Goal: Information Seeking & Learning: Learn about a topic

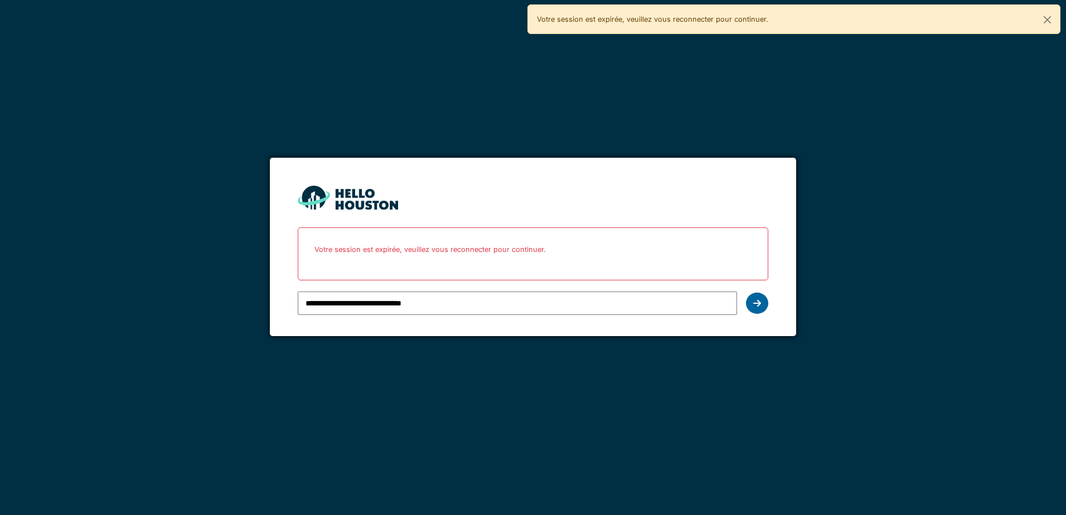
click at [754, 303] on icon at bounding box center [757, 303] width 8 height 9
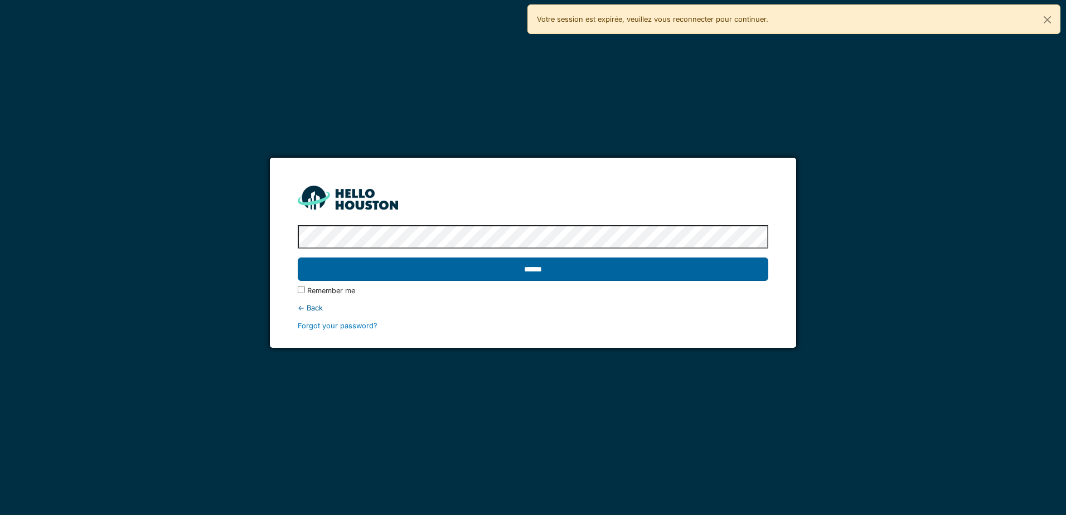
click at [502, 274] on input "******" at bounding box center [533, 269] width 470 height 23
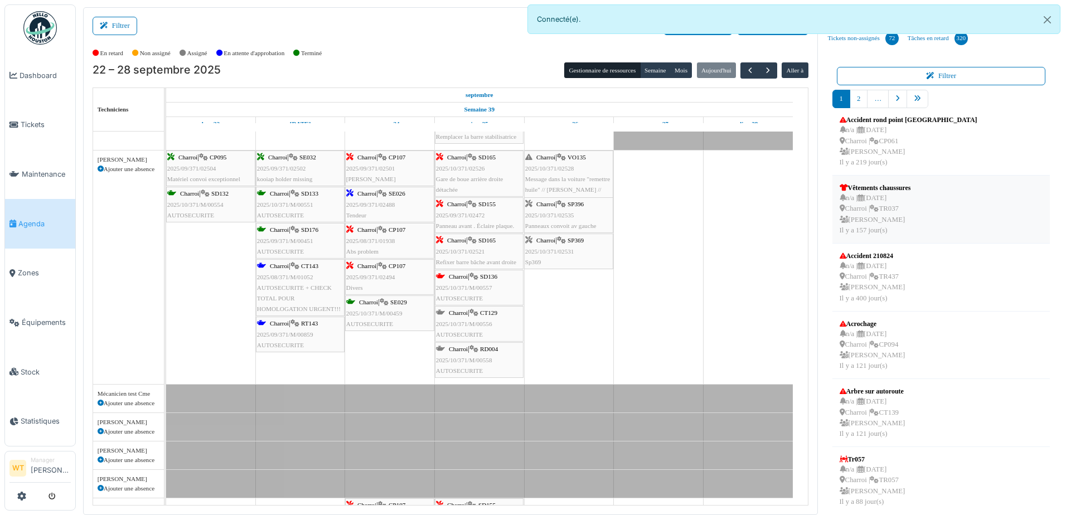
scroll to position [167, 0]
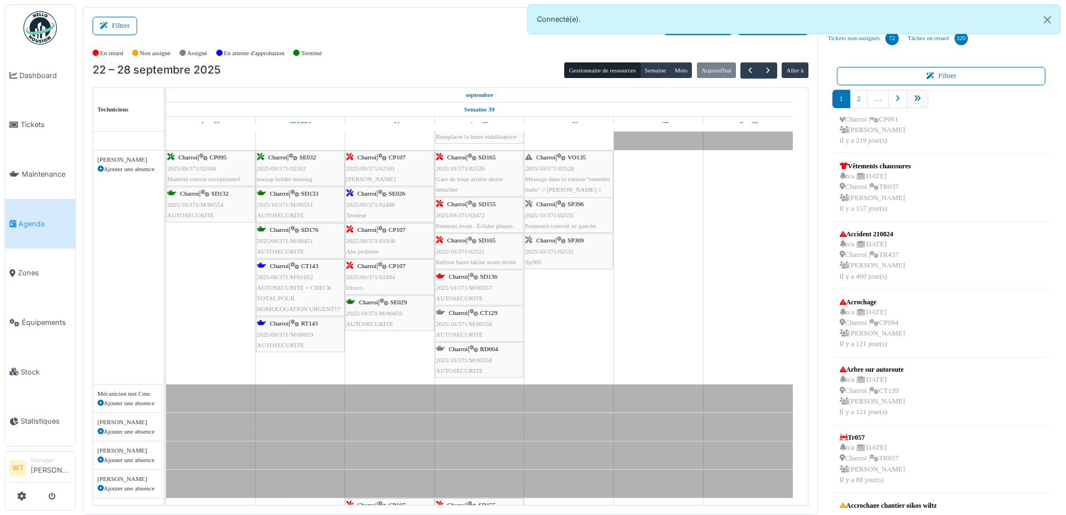
click at [914, 98] on icon "pager" at bounding box center [917, 98] width 7 height 7
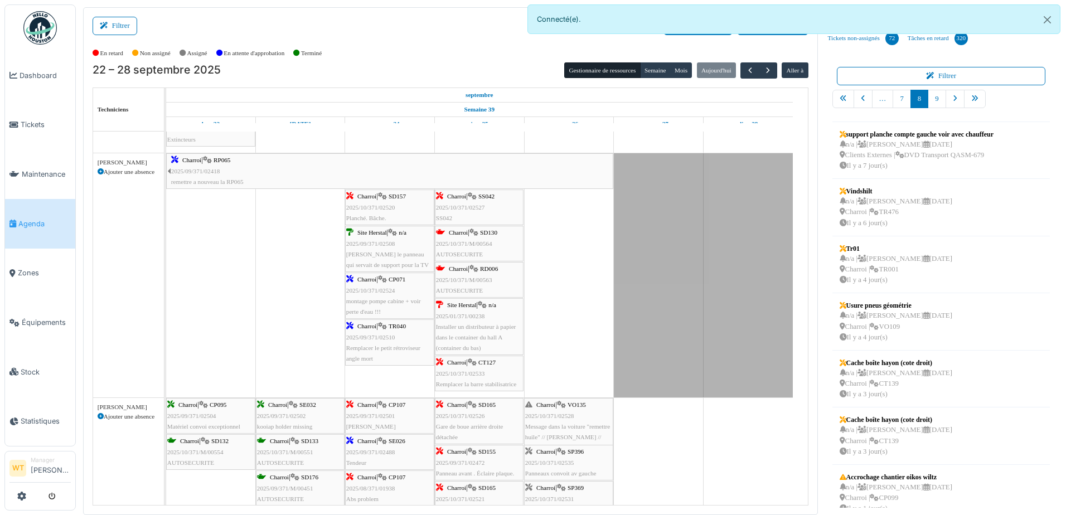
scroll to position [0, 0]
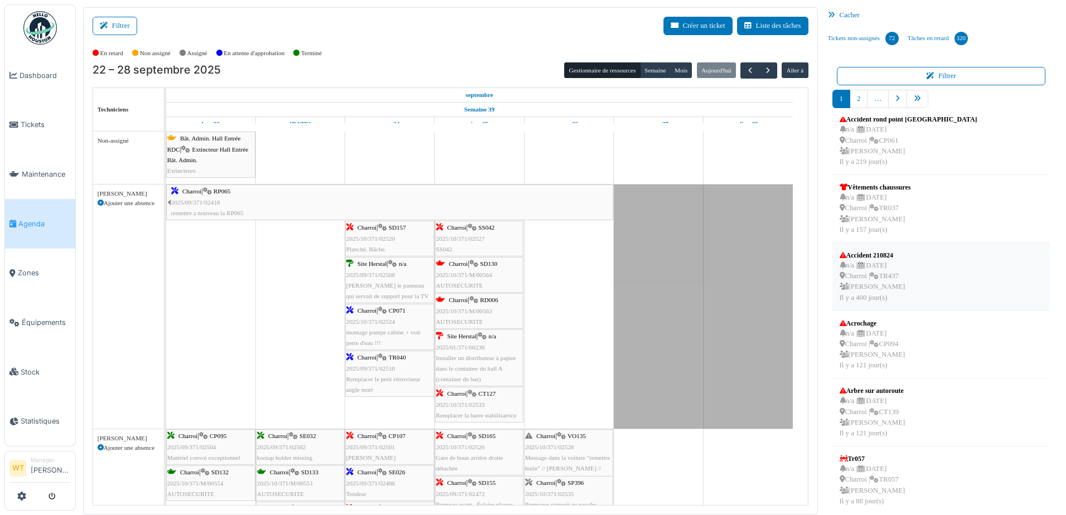
scroll to position [223, 0]
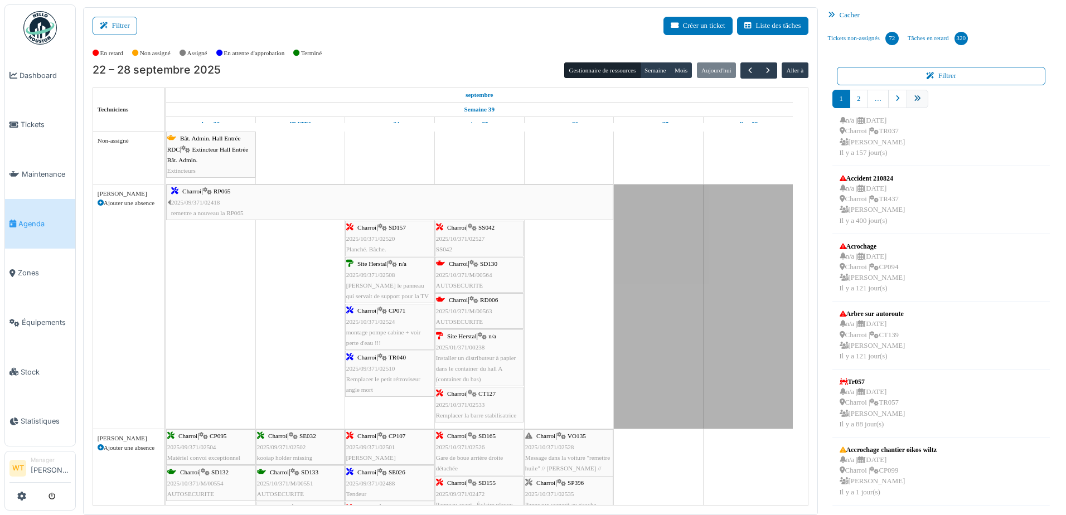
click at [906, 99] on link "pager" at bounding box center [917, 99] width 22 height 18
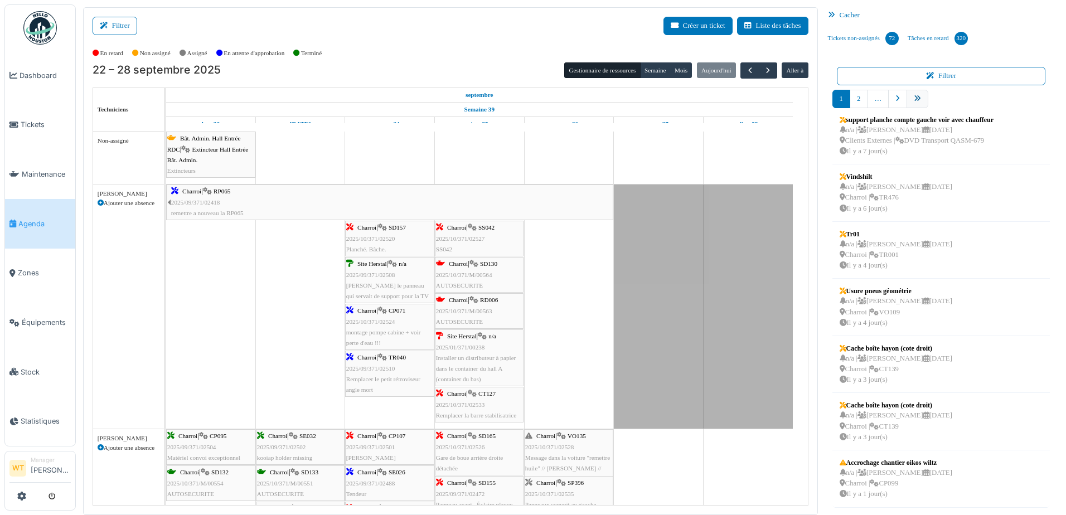
scroll to position [182, 0]
click at [928, 98] on link "9" at bounding box center [937, 99] width 18 height 18
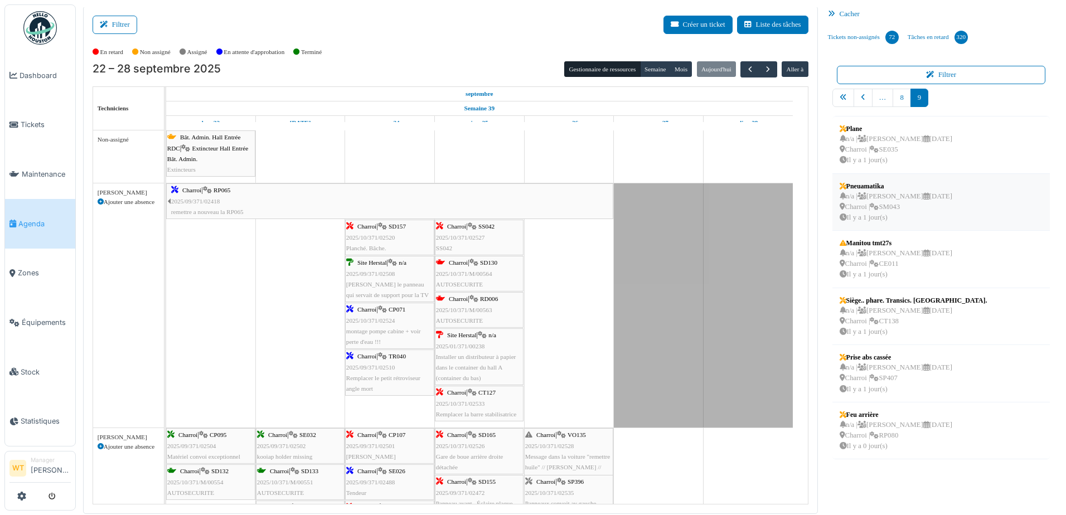
scroll to position [2, 0]
click at [891, 445] on div "n/a | Marc Vasen 03/10/2025 Charroi | RP080 Il y a 0 jour(s)" at bounding box center [896, 435] width 113 height 32
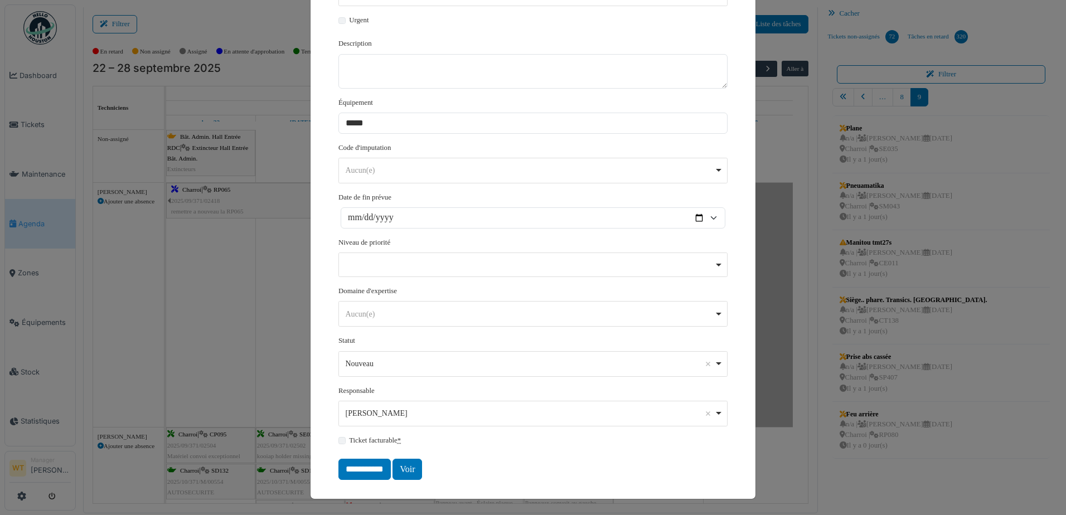
scroll to position [0, 0]
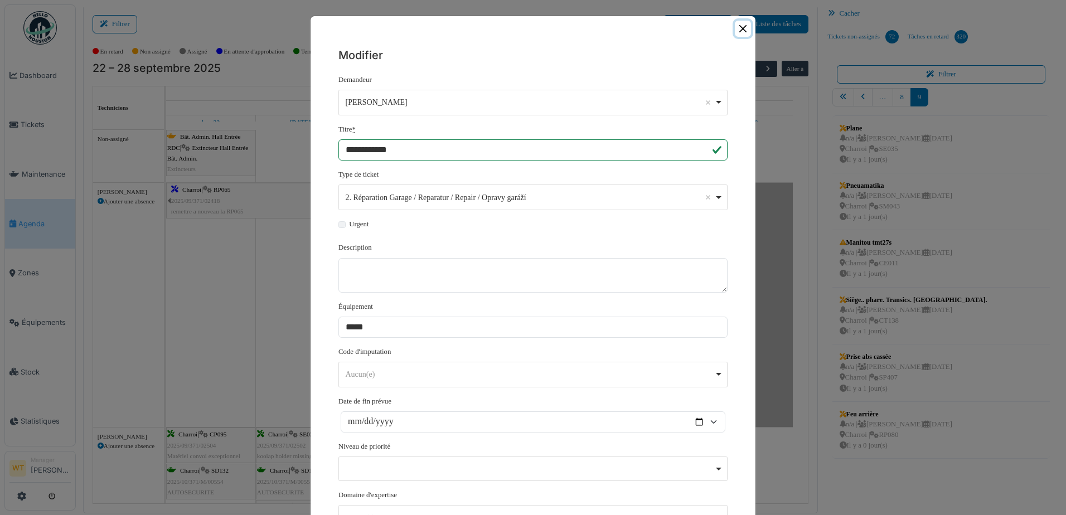
click at [740, 27] on button "Close" at bounding box center [743, 29] width 16 height 16
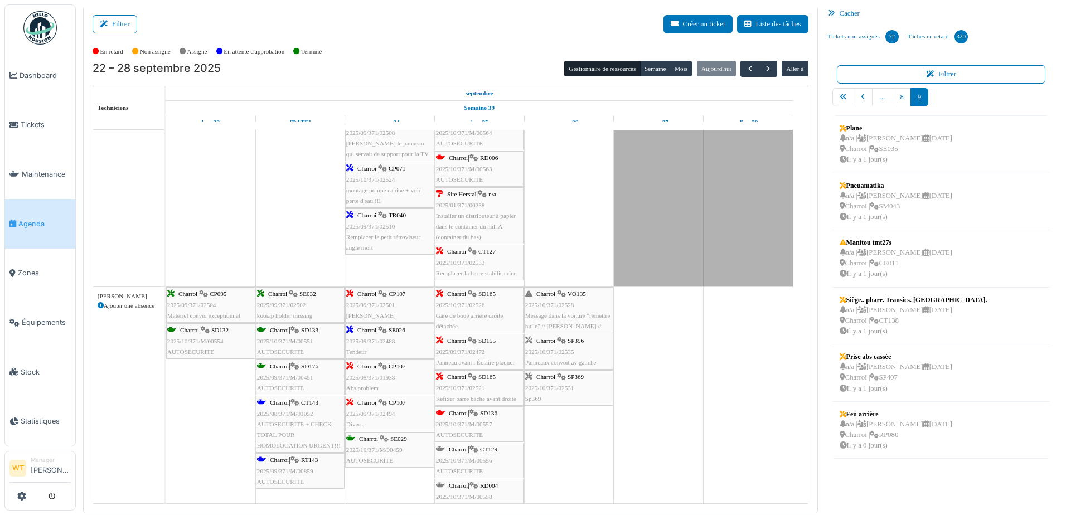
scroll to position [167, 0]
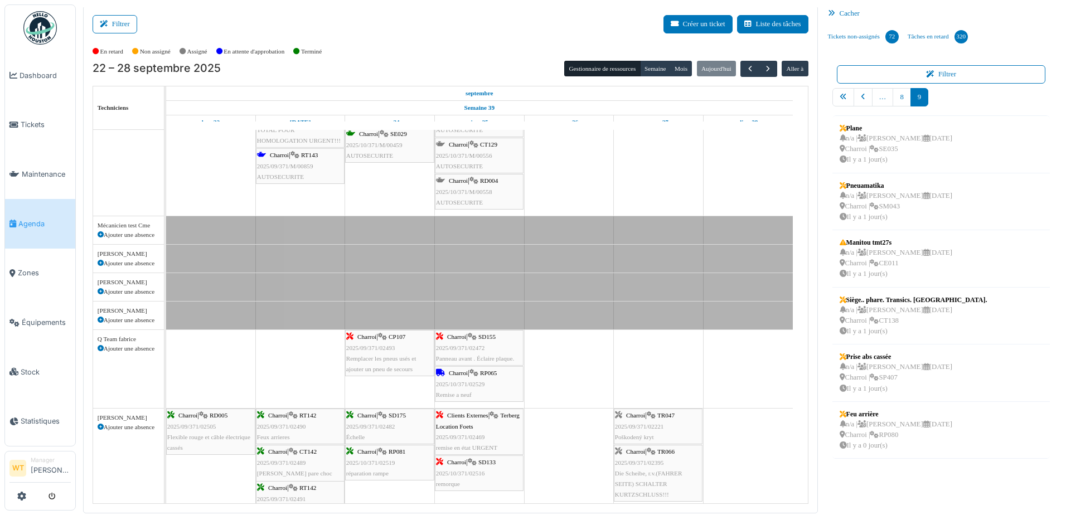
scroll to position [0, 0]
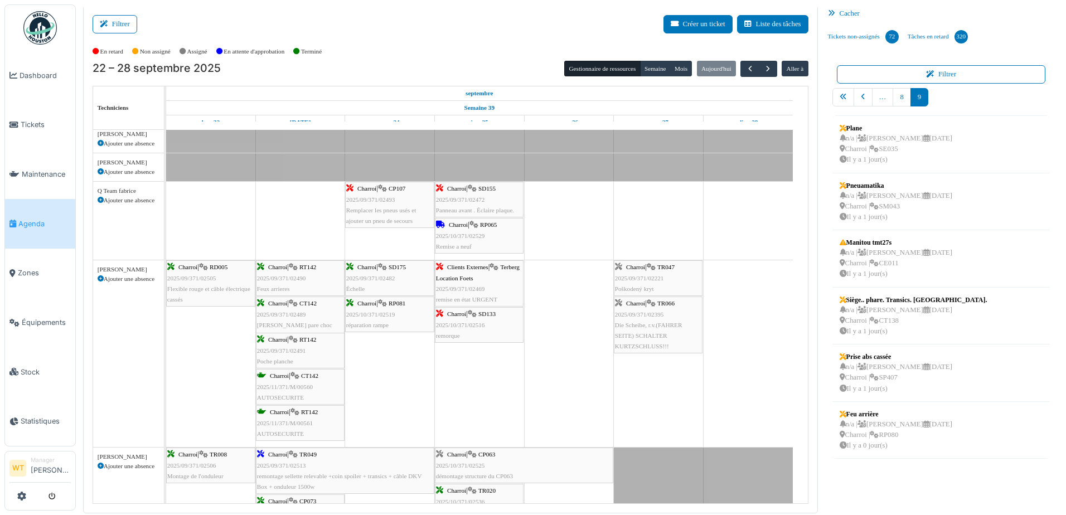
click at [464, 222] on span "Charroi" at bounding box center [458, 224] width 19 height 7
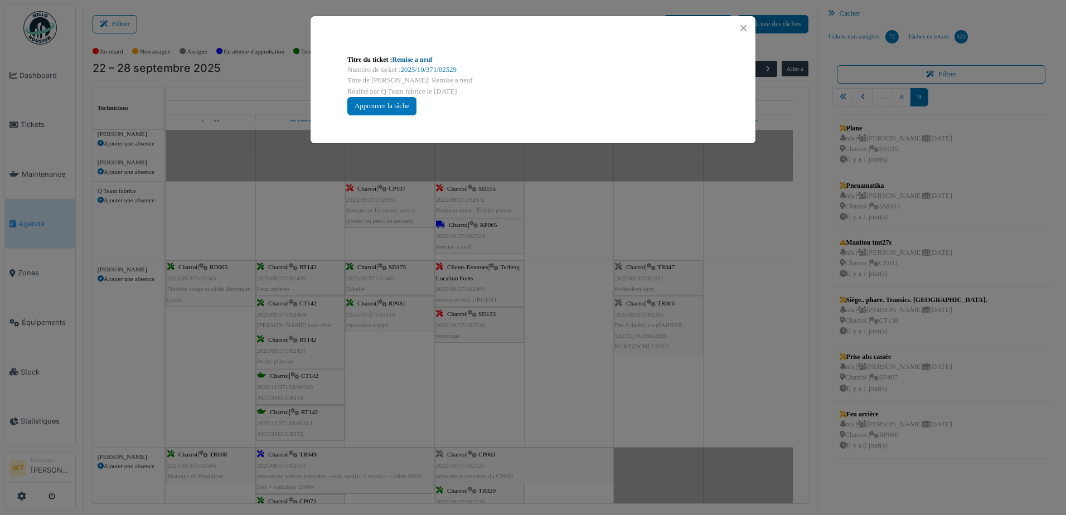
click at [414, 64] on link "Remise a neuf" at bounding box center [412, 60] width 40 height 8
click at [744, 25] on button "Close" at bounding box center [743, 28] width 15 height 15
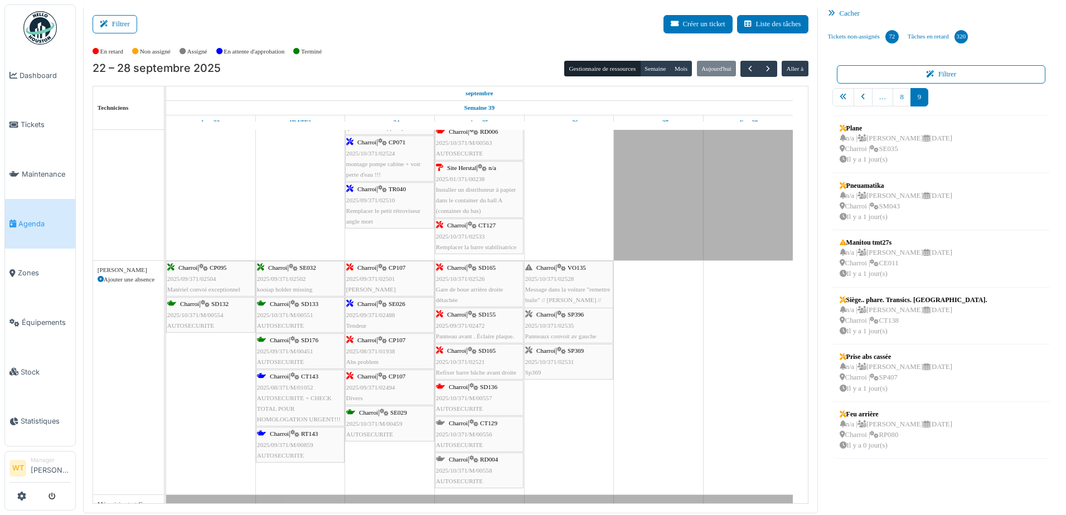
scroll to position [167, 0]
click at [740, 67] on button "button" at bounding box center [749, 69] width 18 height 16
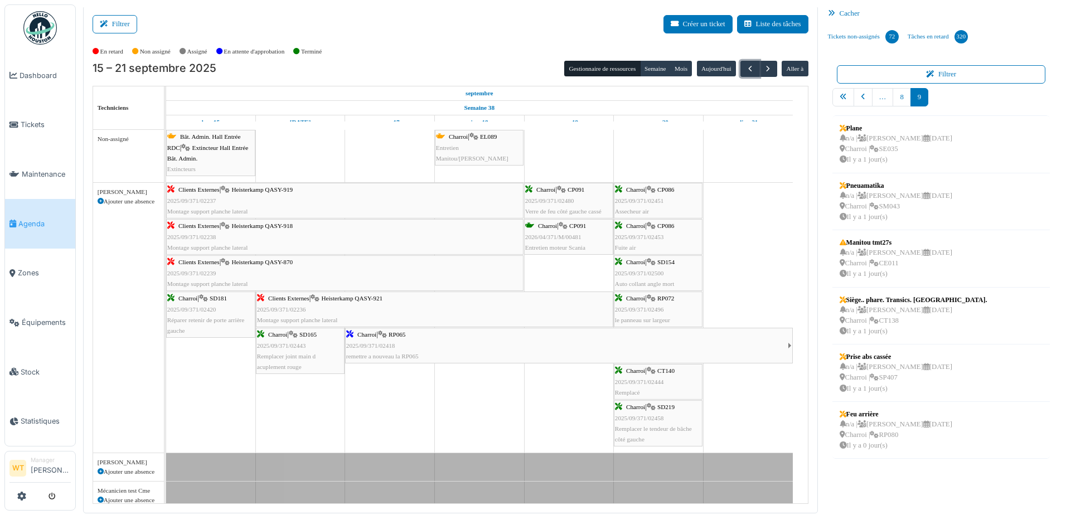
scroll to position [0, 0]
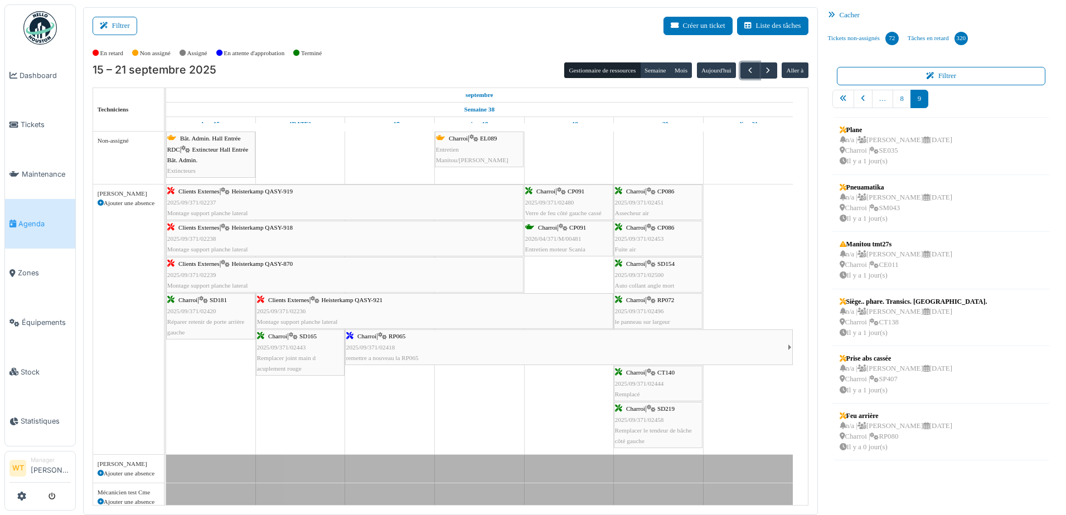
click at [260, 192] on span "Heisterkamp QASY-919" at bounding box center [261, 191] width 61 height 7
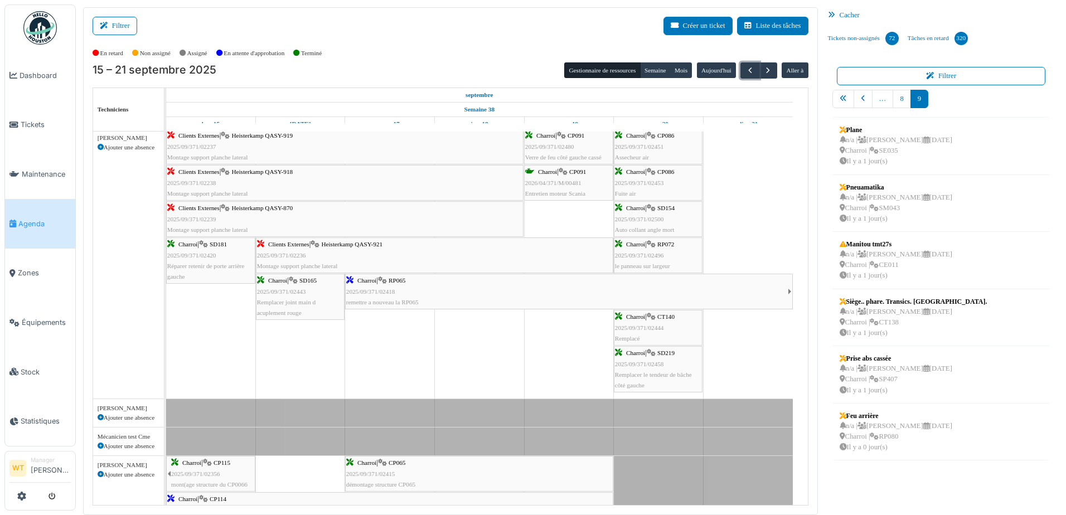
click at [199, 172] on span "Clients Externes" at bounding box center [198, 171] width 41 height 7
click at [234, 190] on span "Montage support planche lateral" at bounding box center [207, 193] width 80 height 7
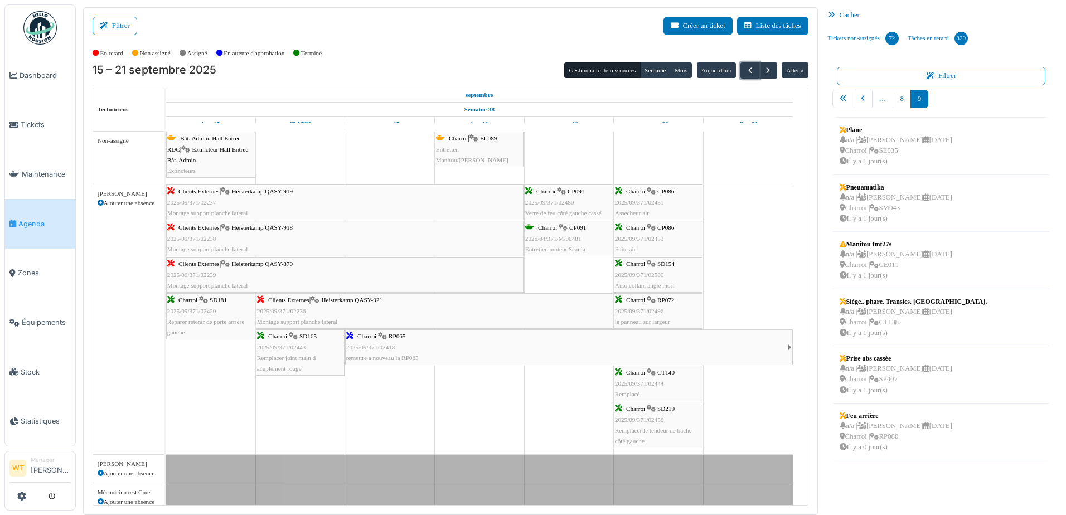
click at [235, 194] on span "Heisterkamp QASY-919" at bounding box center [261, 191] width 61 height 7
click at [202, 203] on span "2025/09/371/02237" at bounding box center [191, 202] width 49 height 7
click at [188, 191] on span "Clients Externes" at bounding box center [198, 191] width 41 height 7
click at [254, 231] on div "Clients Externes | Heisterkamp QASY-918 2025/09/371/02238 Montage support planc…" at bounding box center [344, 238] width 355 height 32
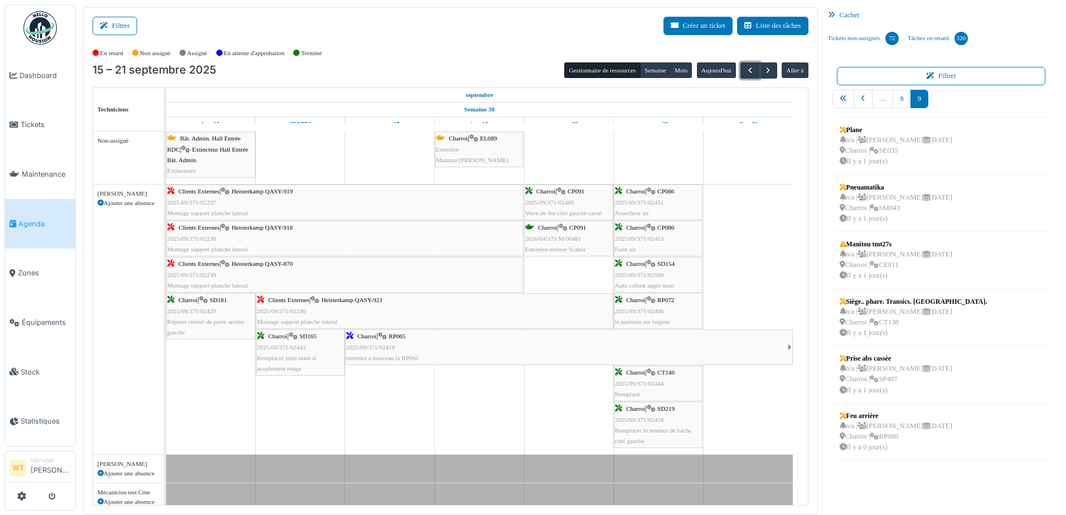
click at [254, 231] on div "Clients Externes | Heisterkamp QASY-918 2025/09/371/02238 Montage support planc…" at bounding box center [344, 238] width 355 height 32
click at [192, 242] on div "Clients Externes | Heisterkamp QASY-918 2025/09/371/02238 Montage support planc…" at bounding box center [344, 238] width 355 height 32
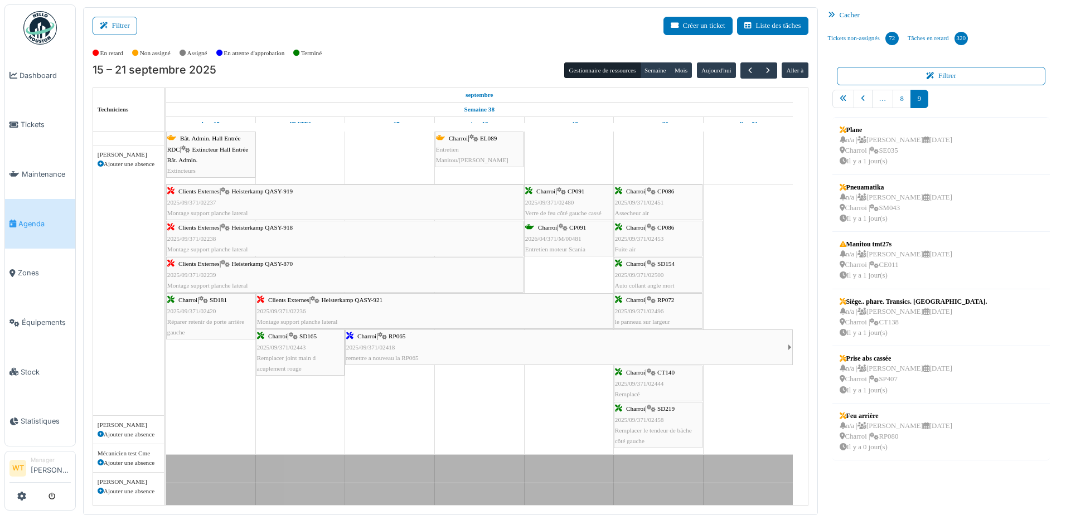
scroll to position [0, 0]
click at [763, 69] on span "button" at bounding box center [767, 70] width 9 height 9
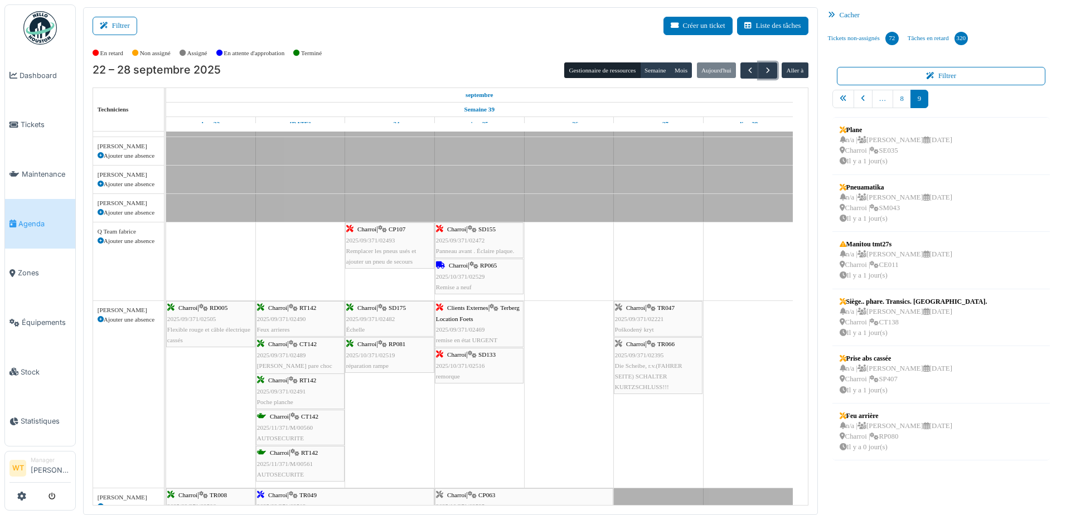
scroll to position [558, 0]
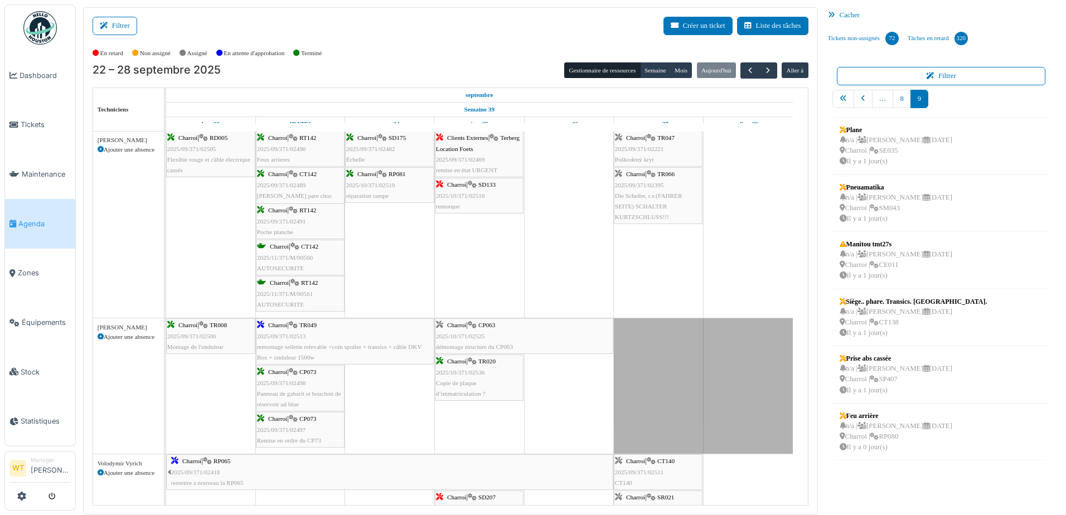
click at [100, 337] on icon at bounding box center [101, 337] width 6 height 6
select select
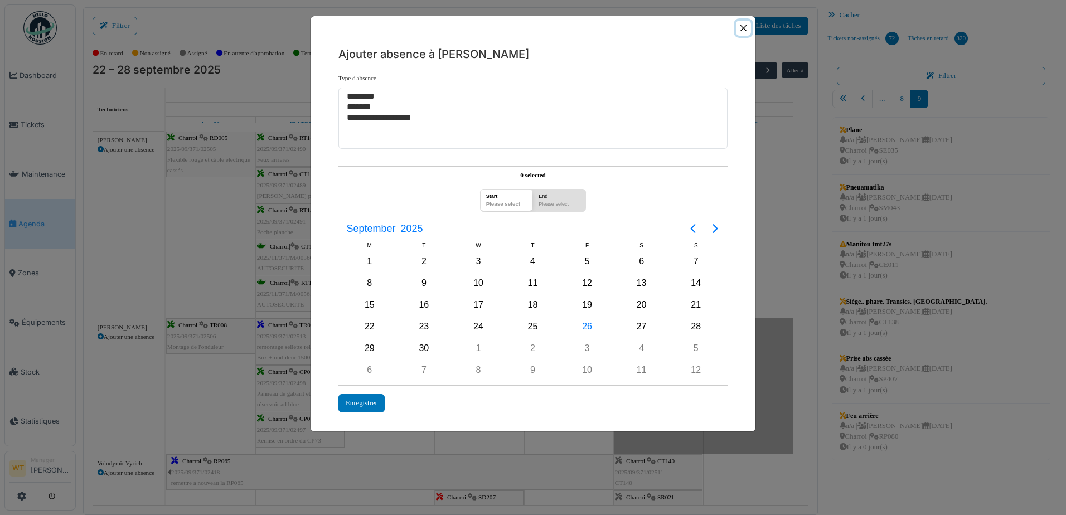
click at [738, 26] on button "Close" at bounding box center [743, 28] width 15 height 15
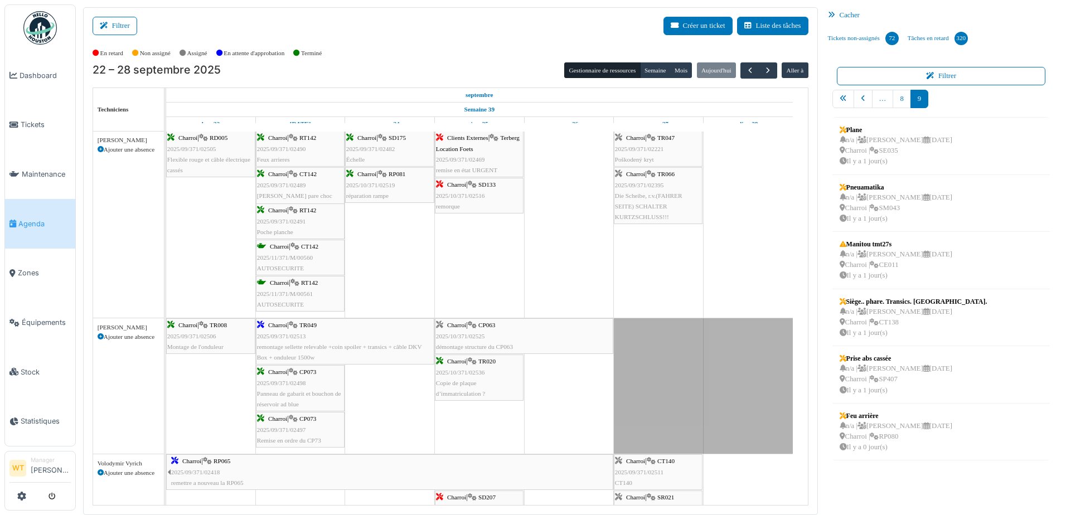
click at [673, 346] on div "Vacances" at bounding box center [703, 385] width 179 height 135
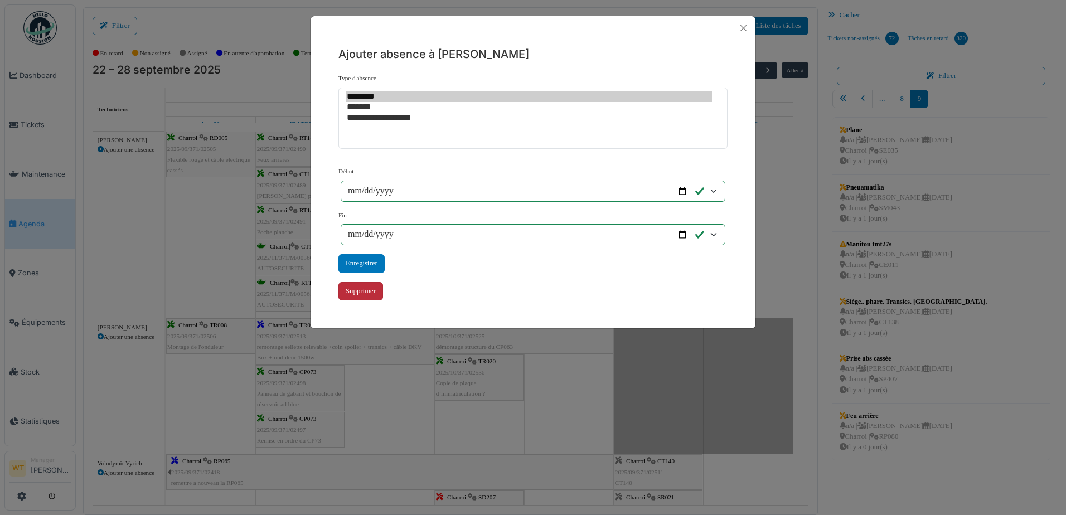
click at [360, 289] on div "Supprimer" at bounding box center [360, 291] width 45 height 18
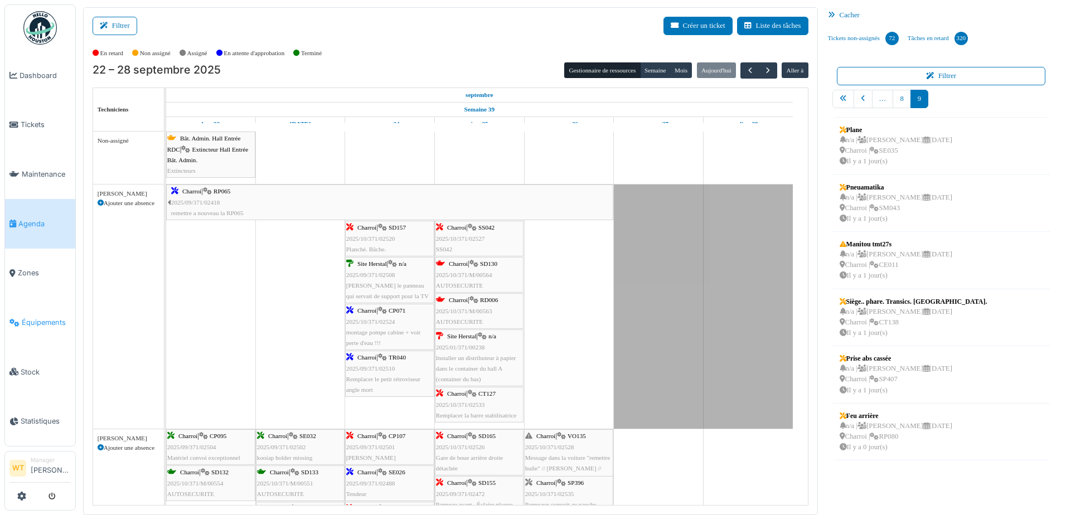
click at [51, 309] on link "Équipements" at bounding box center [40, 323] width 70 height 50
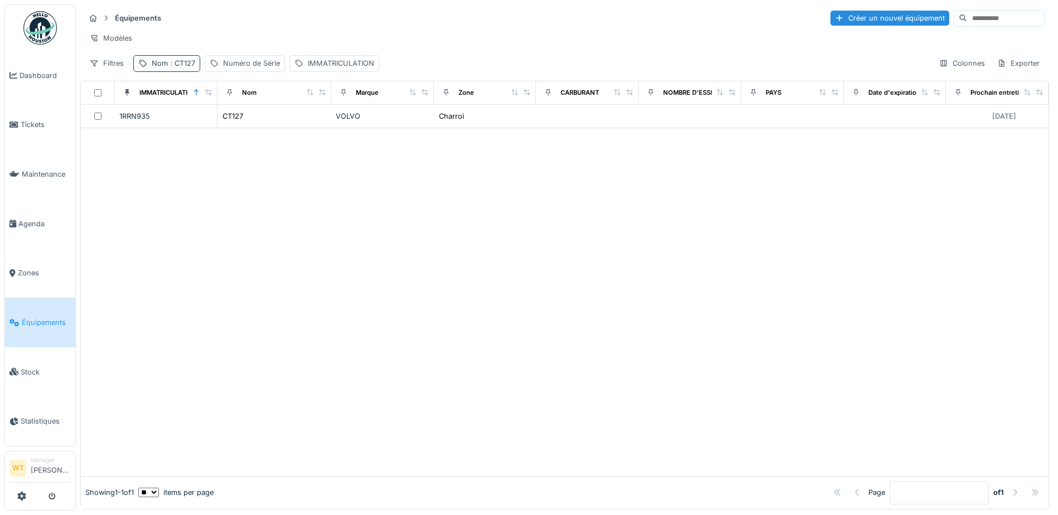
click at [188, 67] on span ": CT127" at bounding box center [181, 63] width 27 height 8
click at [240, 125] on icon at bounding box center [235, 125] width 9 height 7
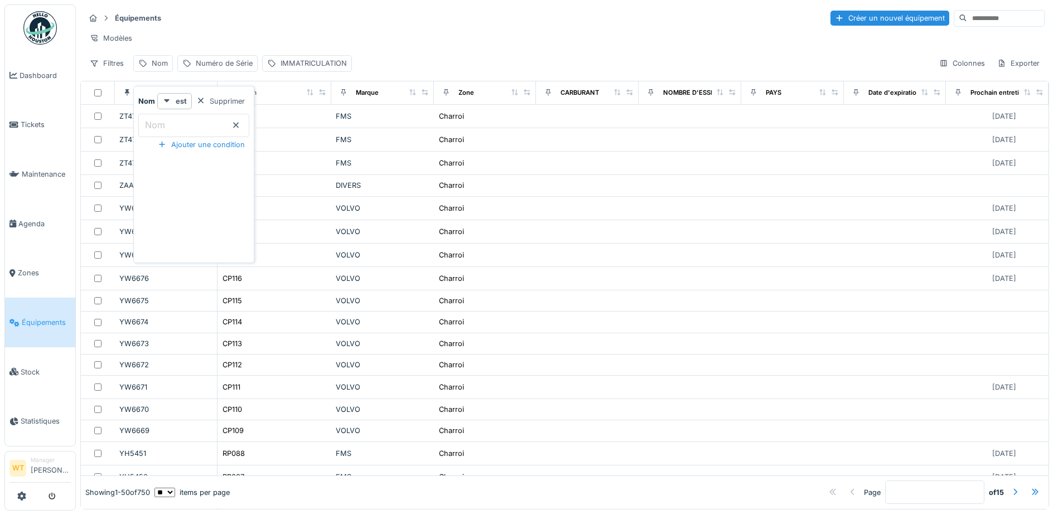
click at [210, 122] on input "Nom" at bounding box center [193, 125] width 111 height 23
click at [289, 65] on div "IMMATRICULATION" at bounding box center [307, 63] width 90 height 16
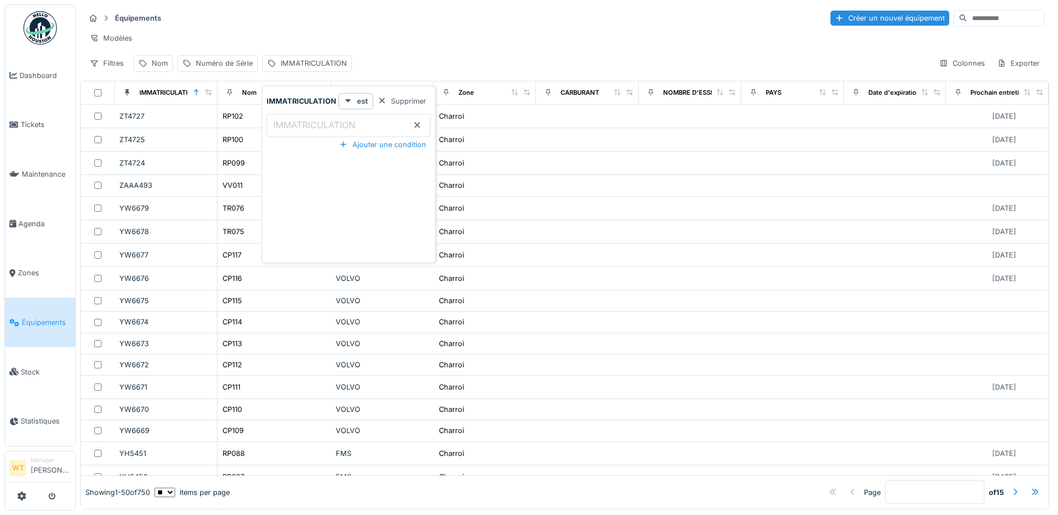
click at [326, 121] on label "IMMATRICULATION" at bounding box center [314, 124] width 86 height 13
click at [326, 121] on input "IMMATRICULATION" at bounding box center [348, 125] width 164 height 23
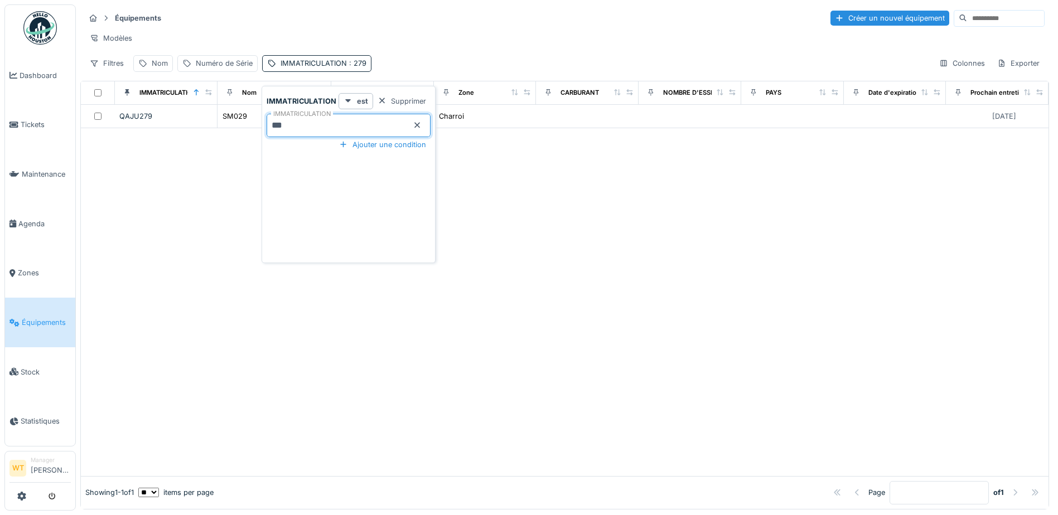
type input "***"
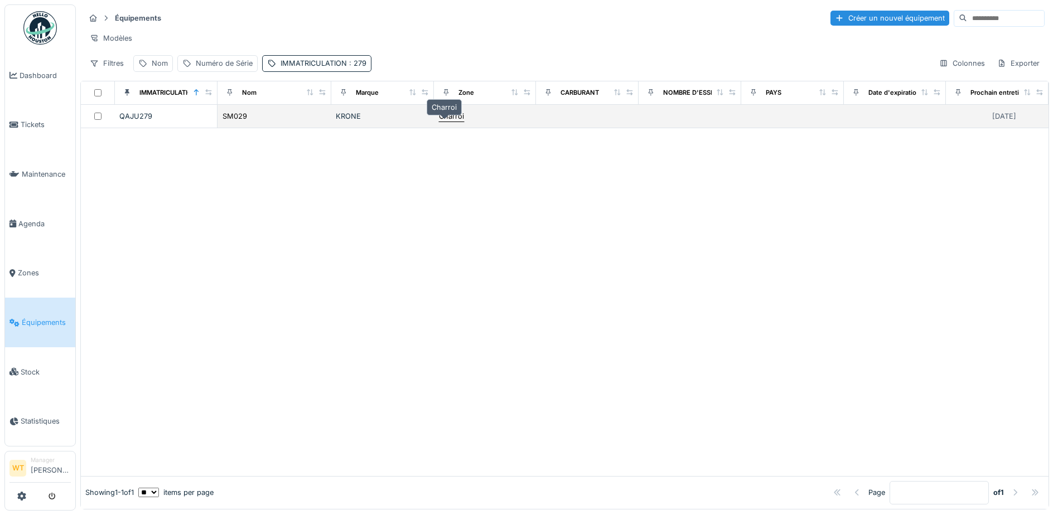
click at [443, 122] on div "Charroi" at bounding box center [451, 116] width 25 height 11
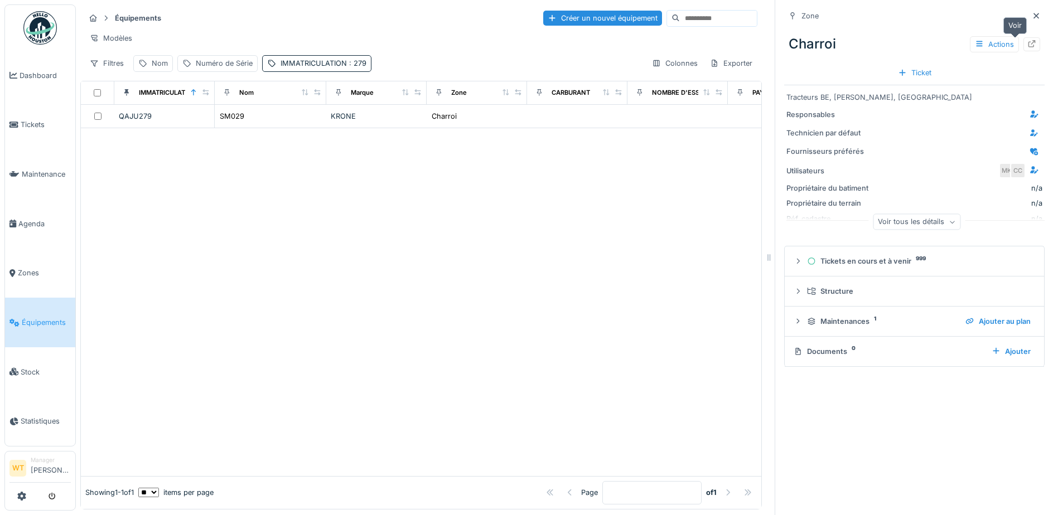
click at [1027, 41] on icon at bounding box center [1031, 43] width 9 height 7
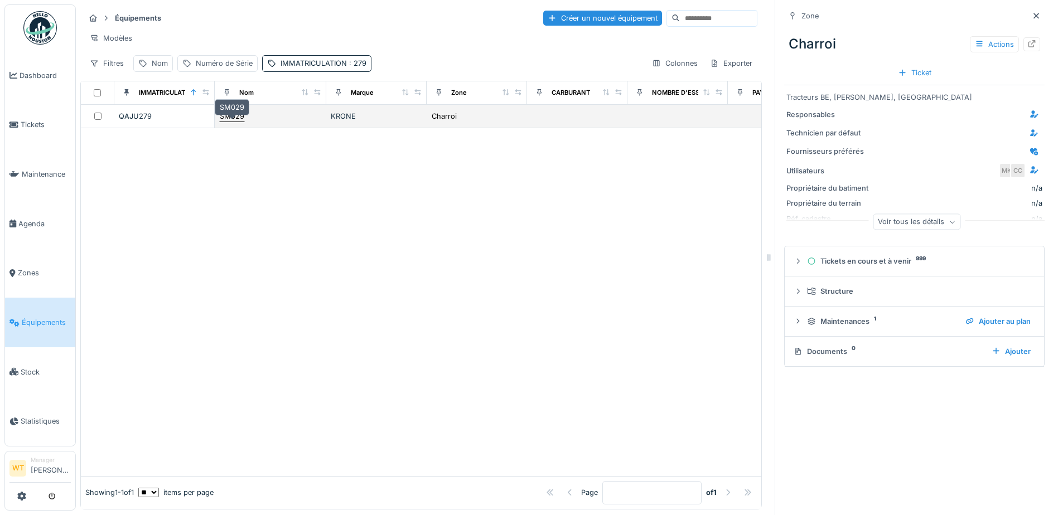
click at [224, 122] on div "SM029" at bounding box center [232, 116] width 25 height 11
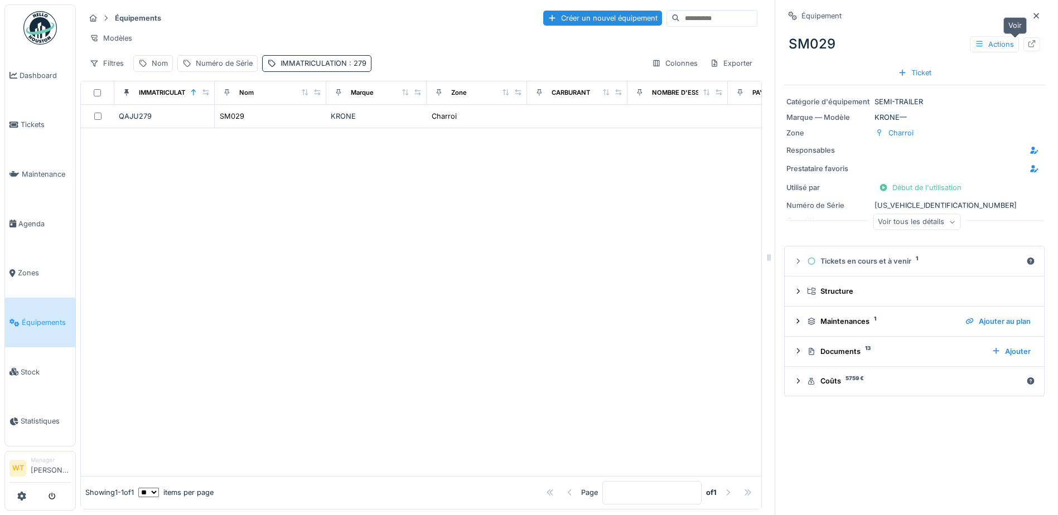
click at [1027, 39] on div at bounding box center [1031, 44] width 9 height 11
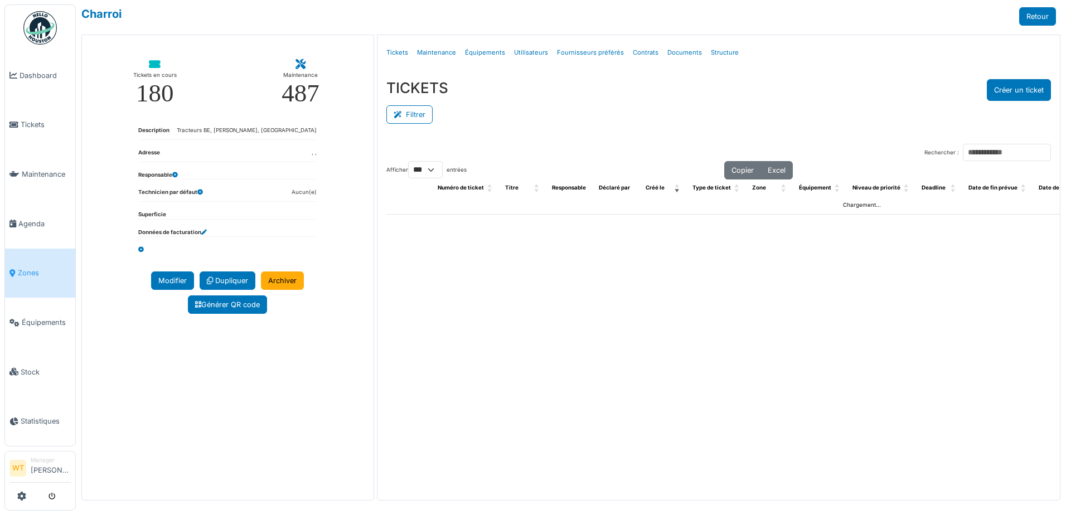
select select "***"
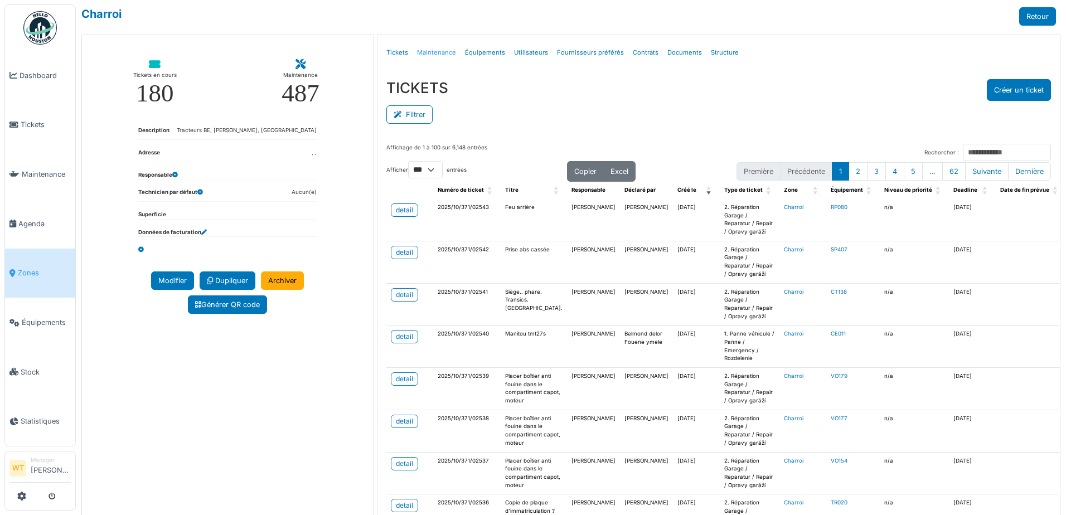
click at [434, 54] on link "Maintenance" at bounding box center [437, 53] width 48 height 26
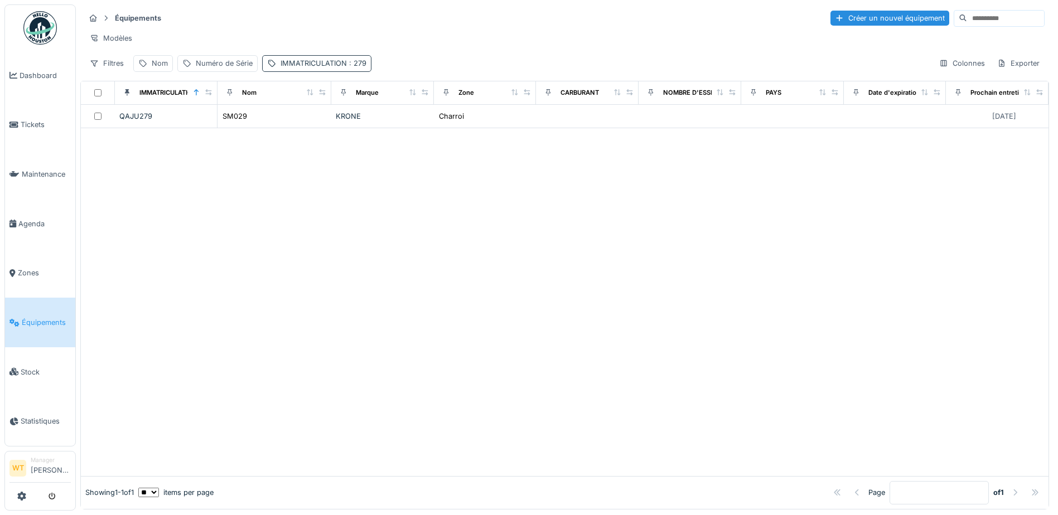
click at [324, 69] on div "IMMATRICULATION : 279" at bounding box center [323, 63] width 86 height 11
drag, startPoint x: 415, startPoint y: 124, endPoint x: 396, endPoint y: 122, distance: 19.6
click at [415, 124] on icon at bounding box center [417, 125] width 9 height 7
click at [381, 122] on input "IMMATRICULATION" at bounding box center [348, 125] width 164 height 23
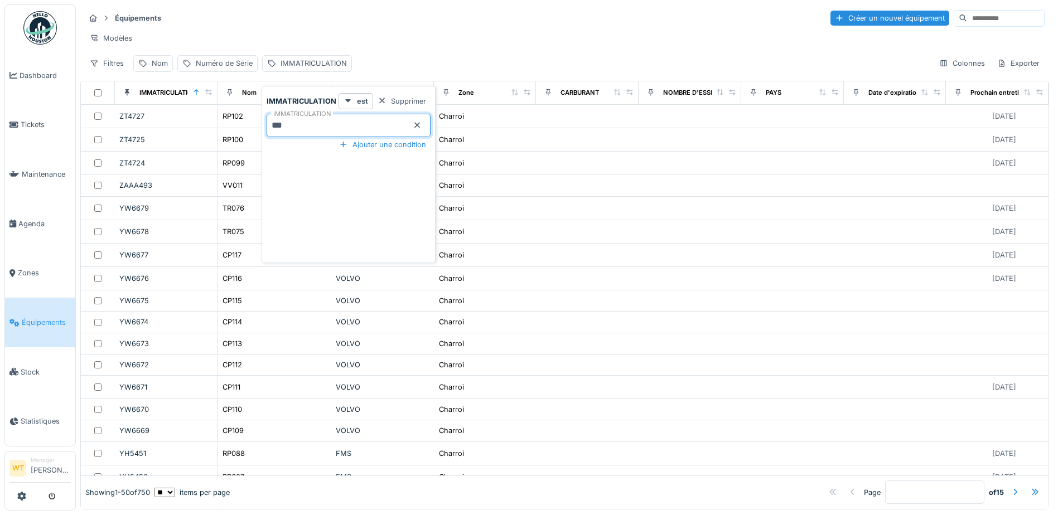
type input "***"
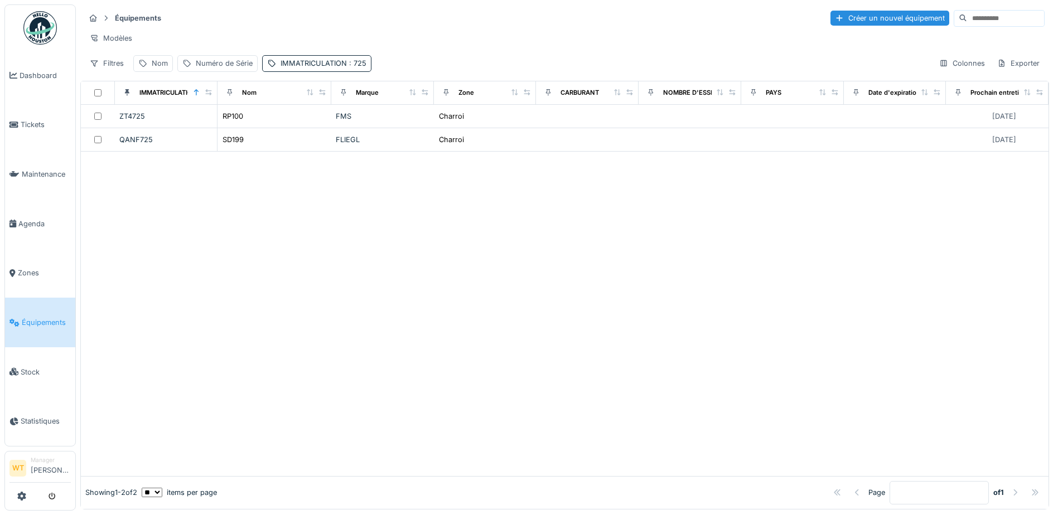
click at [416, 42] on div "Modèles" at bounding box center [564, 38] width 959 height 16
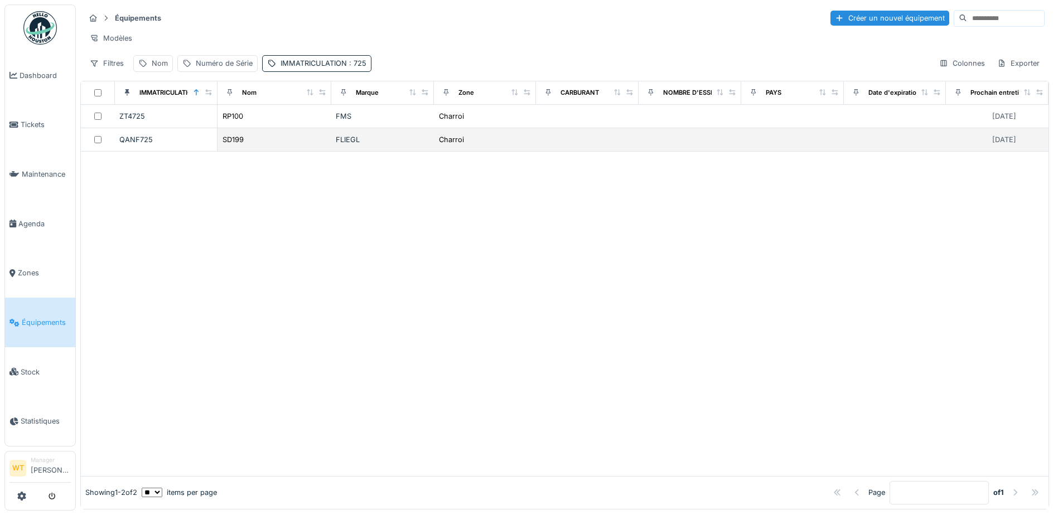
click at [287, 146] on div "SD199" at bounding box center [274, 140] width 105 height 12
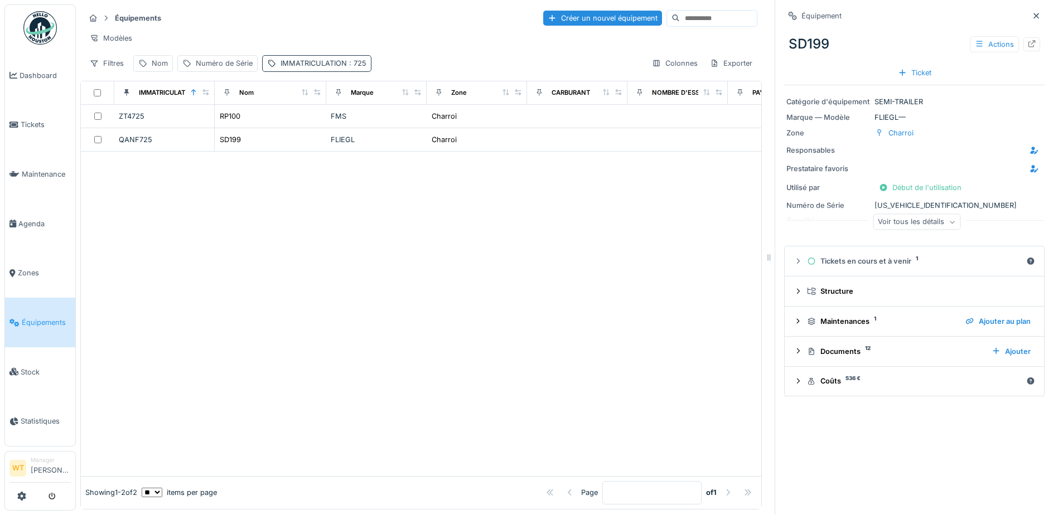
click at [293, 69] on div "IMMATRICULATION : 725" at bounding box center [323, 63] width 86 height 11
click at [414, 124] on icon at bounding box center [417, 125] width 9 height 7
click at [388, 125] on input "IMMATRICULATION" at bounding box center [348, 125] width 164 height 23
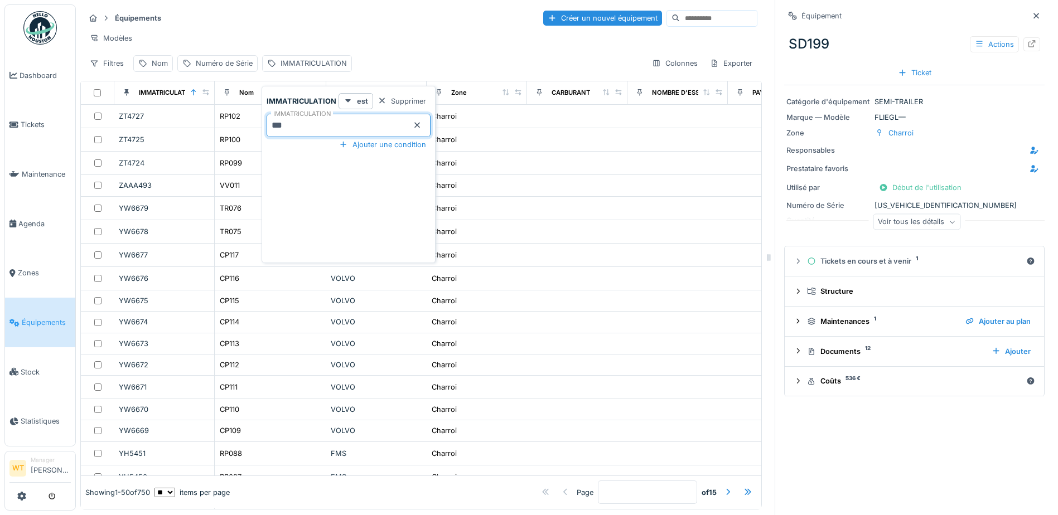
type input "***"
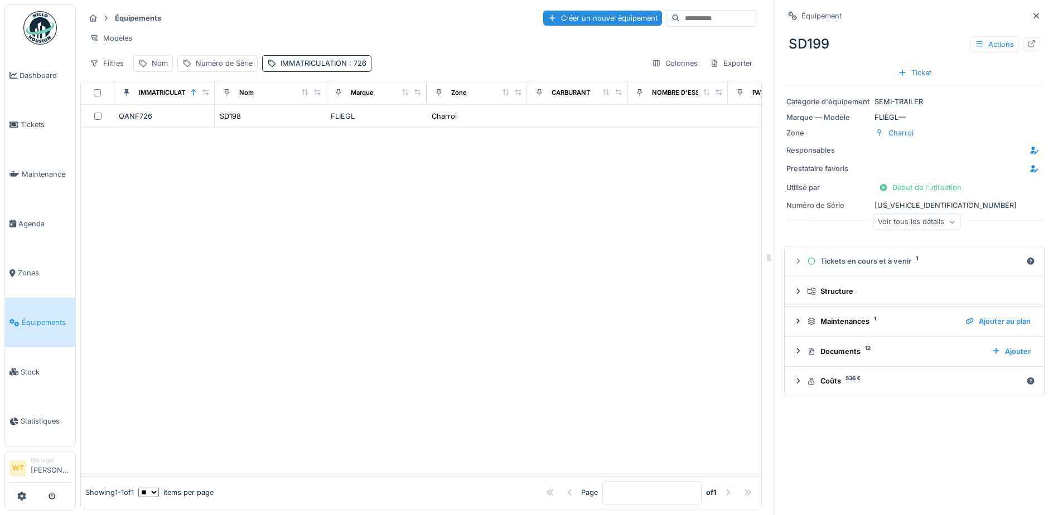
click at [425, 45] on div "Modèles" at bounding box center [421, 38] width 672 height 16
click at [312, 69] on div "IMMATRICULATION : 726" at bounding box center [323, 63] width 86 height 11
click at [415, 125] on icon at bounding box center [418, 126] width 6 height 6
click at [374, 128] on input "IMMATRICULATION" at bounding box center [348, 125] width 164 height 23
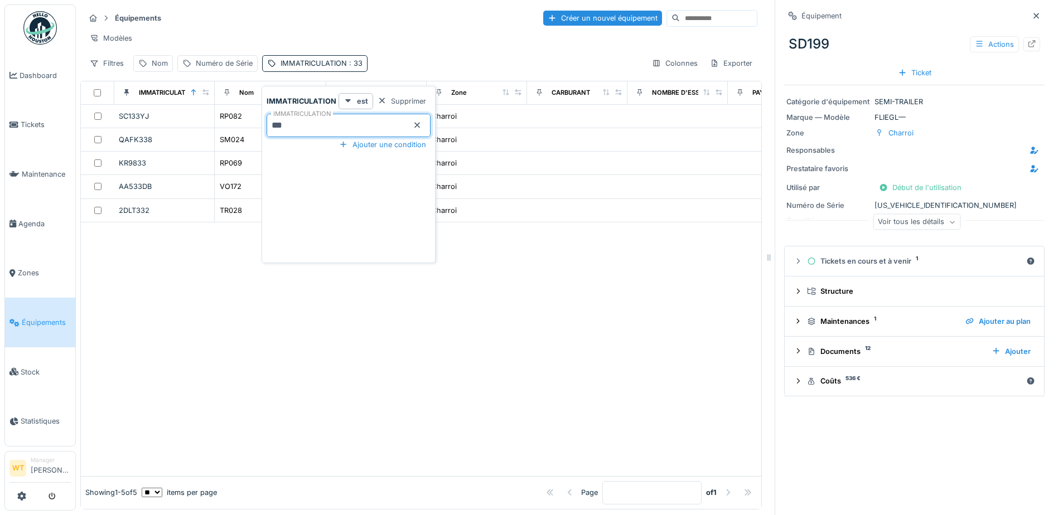
type input "***"
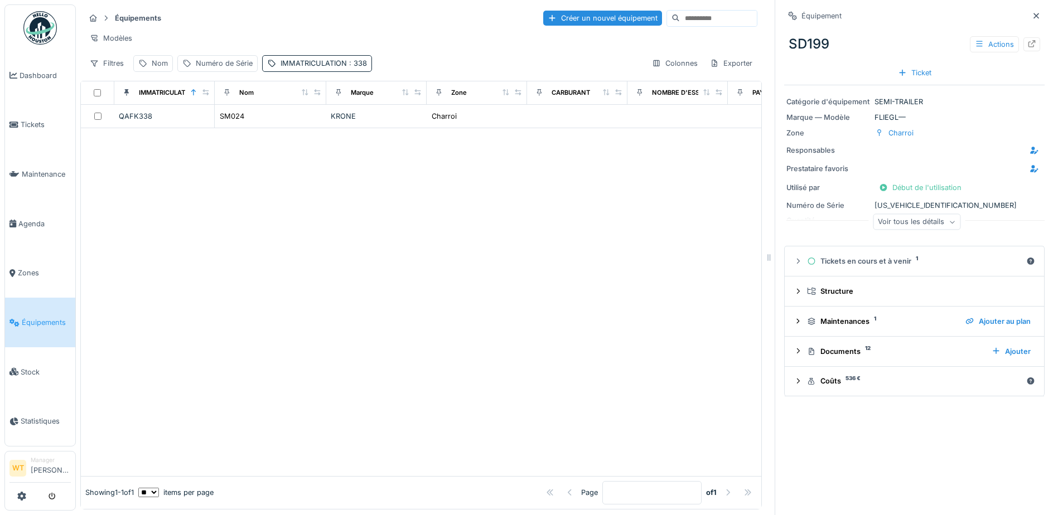
click at [359, 22] on div "Équipements Créer un nouvel équipement" at bounding box center [421, 18] width 672 height 18
click at [308, 76] on div "Équipements Créer un nouvel équipement Modèles Filtres Nom Numéro de Série IMMA…" at bounding box center [420, 40] width 681 height 72
click at [308, 71] on div "IMMATRICULATION : 338" at bounding box center [317, 63] width 110 height 16
drag, startPoint x: 415, startPoint y: 126, endPoint x: 386, endPoint y: 128, distance: 29.6
click at [396, 126] on div "IMMATRICULATION ***" at bounding box center [348, 125] width 164 height 23
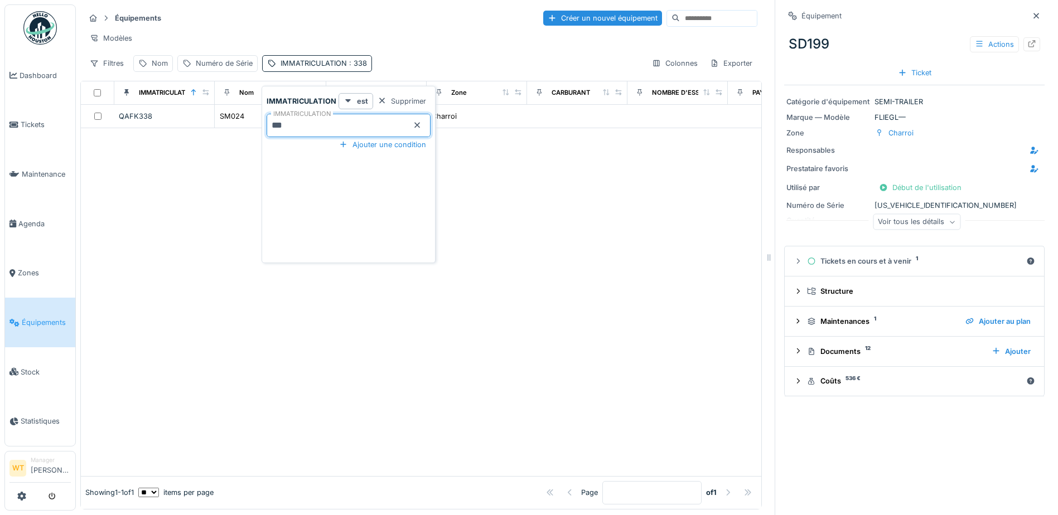
click at [356, 128] on input "***" at bounding box center [348, 125] width 164 height 23
drag, startPoint x: 414, startPoint y: 125, endPoint x: 403, endPoint y: 126, distance: 11.7
click at [403, 126] on div "IMMATRICULATION ***" at bounding box center [348, 125] width 164 height 23
click at [416, 122] on icon at bounding box center [417, 125] width 9 height 7
click at [375, 125] on input "IMMATRICULATION" at bounding box center [348, 125] width 164 height 23
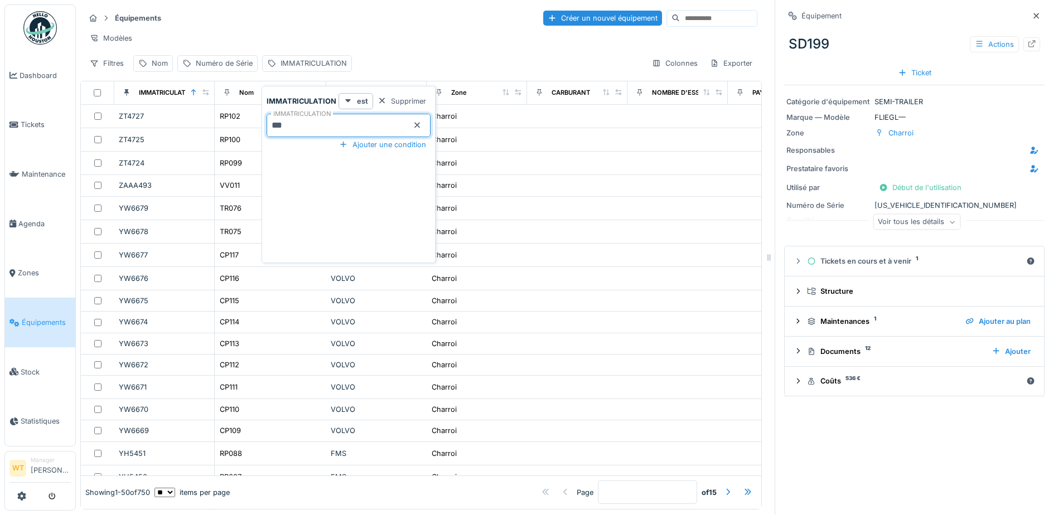
type input "***"
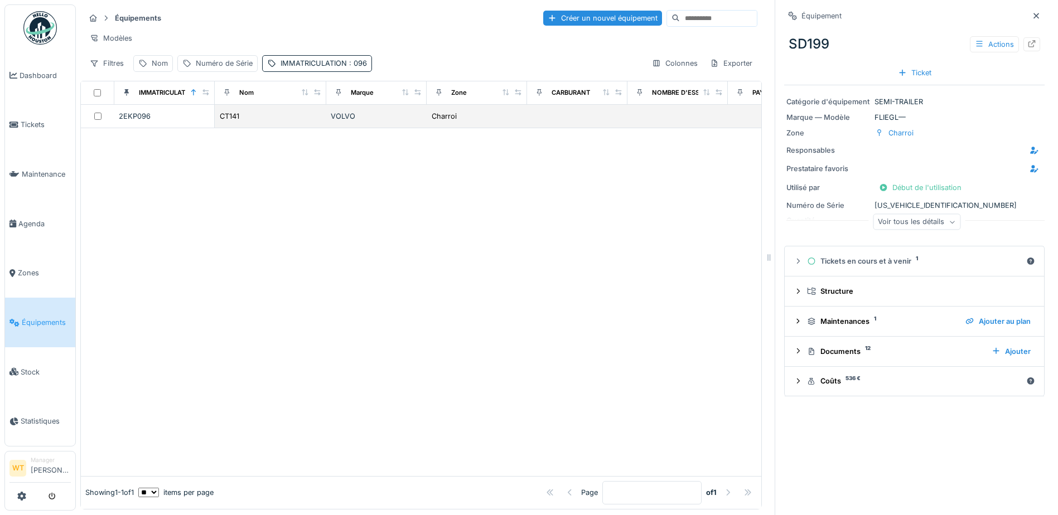
click at [315, 122] on div "CT141" at bounding box center [270, 116] width 103 height 12
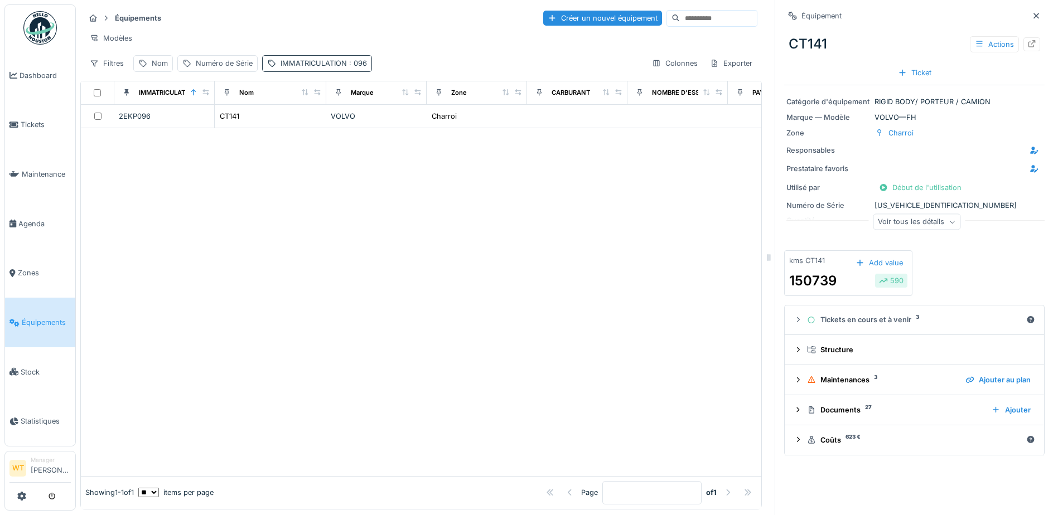
click at [288, 69] on div "IMMATRICULATION : 096" at bounding box center [323, 63] width 86 height 11
drag, startPoint x: 417, startPoint y: 126, endPoint x: 396, endPoint y: 127, distance: 20.7
click at [415, 126] on icon at bounding box center [418, 126] width 6 height 6
click at [371, 127] on input "IMMATRICULATION" at bounding box center [348, 125] width 164 height 23
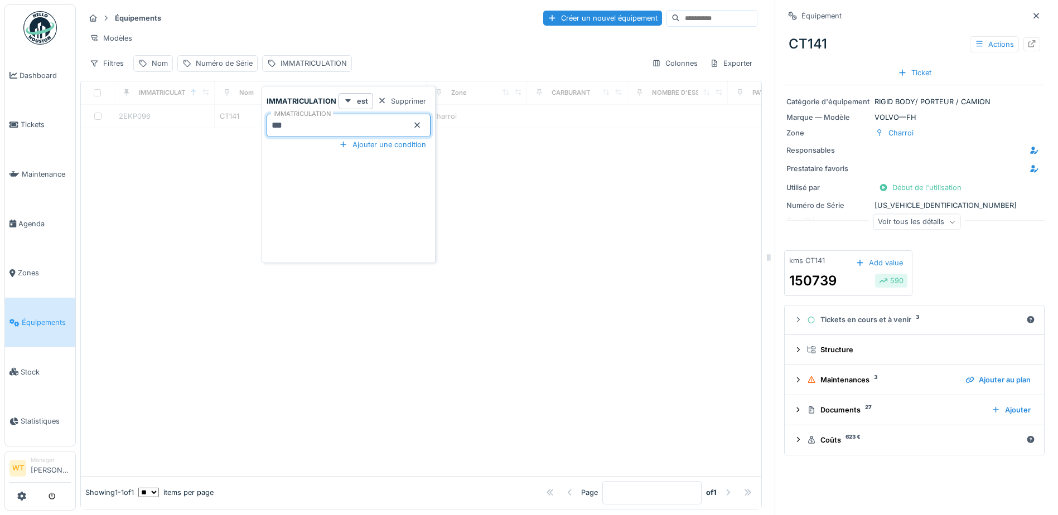
type input "***"
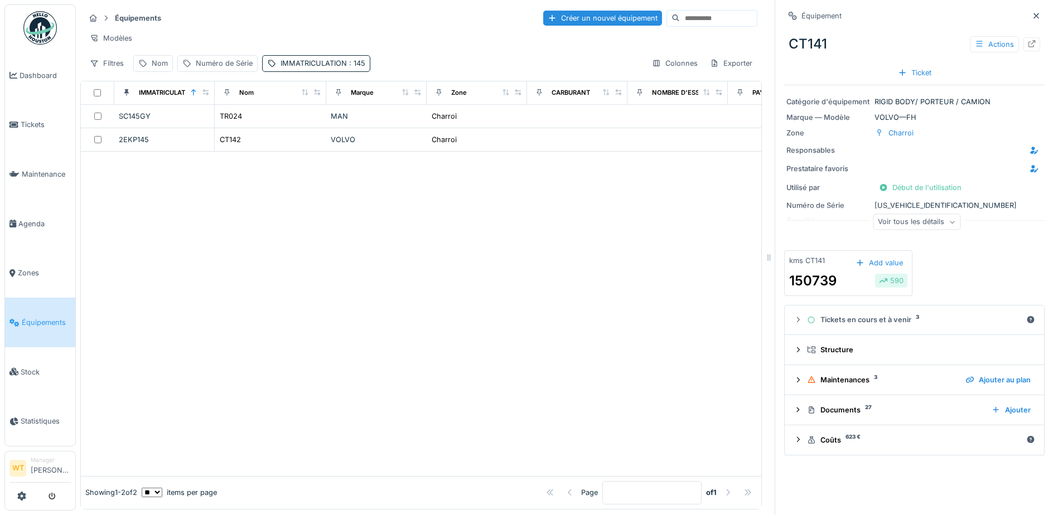
click at [469, 20] on div "Équipements Créer un nouvel équipement" at bounding box center [421, 18] width 672 height 18
click at [340, 69] on div "IMMATRICULATION : 145" at bounding box center [322, 63] width 85 height 11
drag, startPoint x: 369, startPoint y: 134, endPoint x: 382, endPoint y: 132, distance: 13.7
click at [369, 134] on input "***" at bounding box center [348, 125] width 164 height 23
click at [415, 124] on icon at bounding box center [417, 125] width 9 height 7
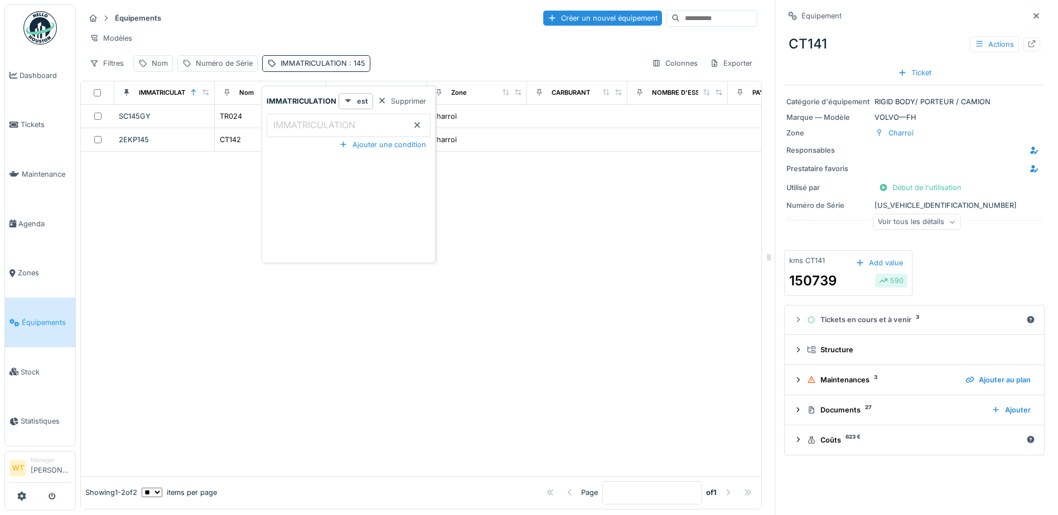
click at [377, 124] on input "IMMATRICULATION" at bounding box center [348, 125] width 164 height 23
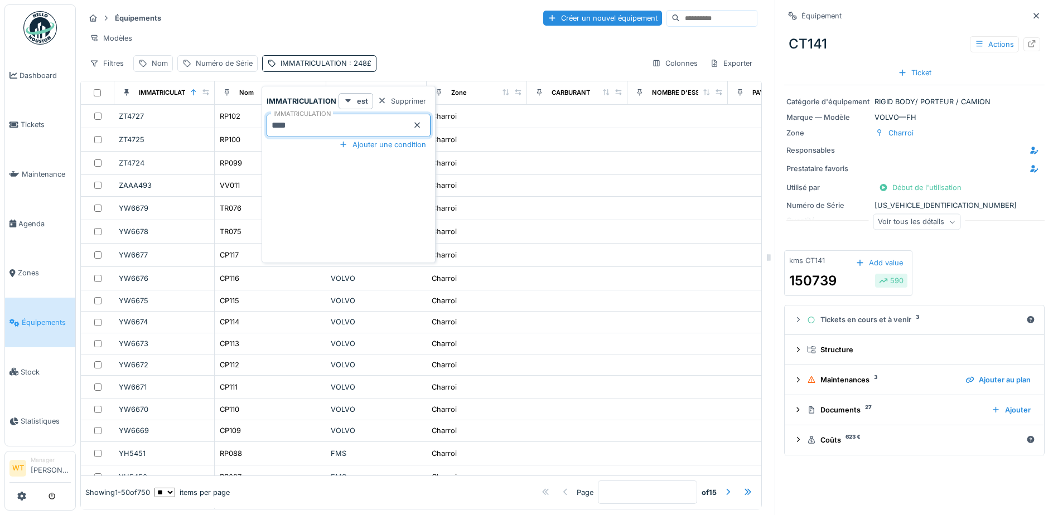
type input "***"
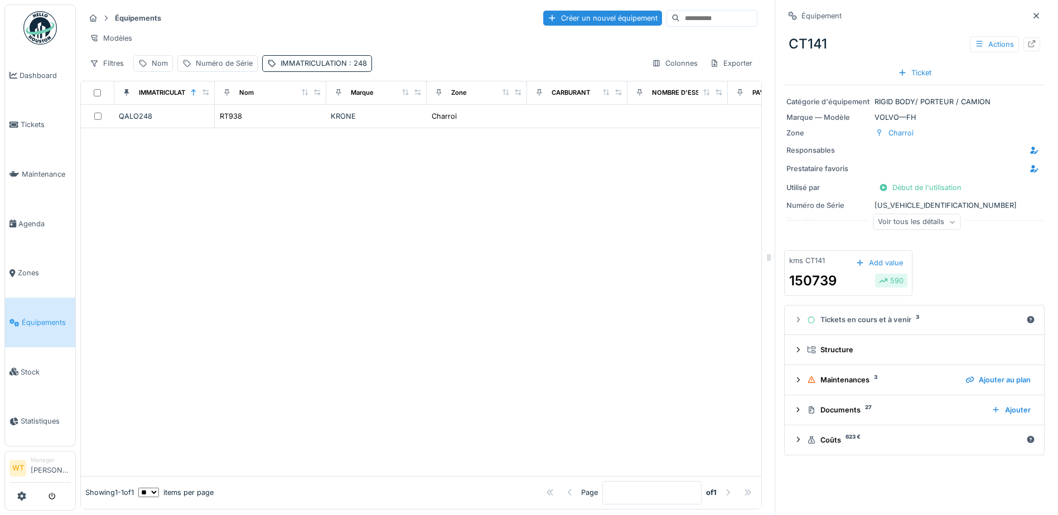
click at [329, 24] on div "Équipements Créer un nouvel équipement" at bounding box center [421, 18] width 672 height 18
click at [347, 122] on div "KRONE" at bounding box center [376, 116] width 91 height 11
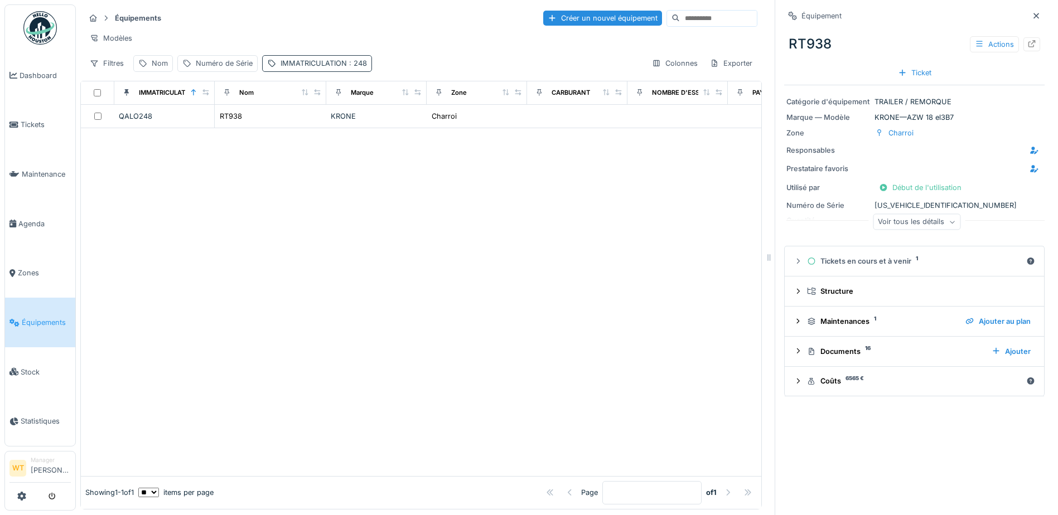
click at [308, 69] on div "IMMATRICULATION : 248" at bounding box center [323, 63] width 86 height 11
click at [413, 124] on icon at bounding box center [417, 125] width 9 height 7
click at [384, 124] on input "IMMATRICULATION" at bounding box center [348, 125] width 164 height 23
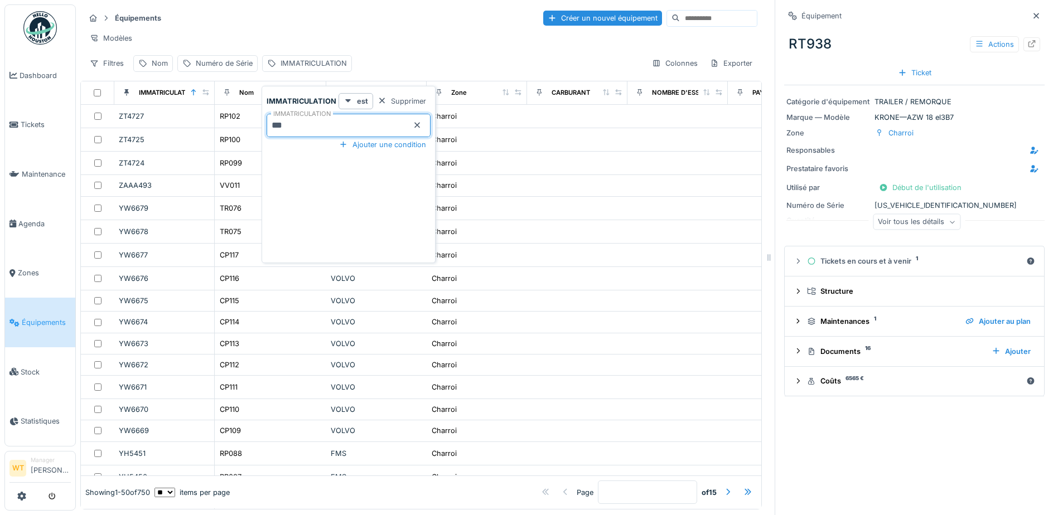
type input "***"
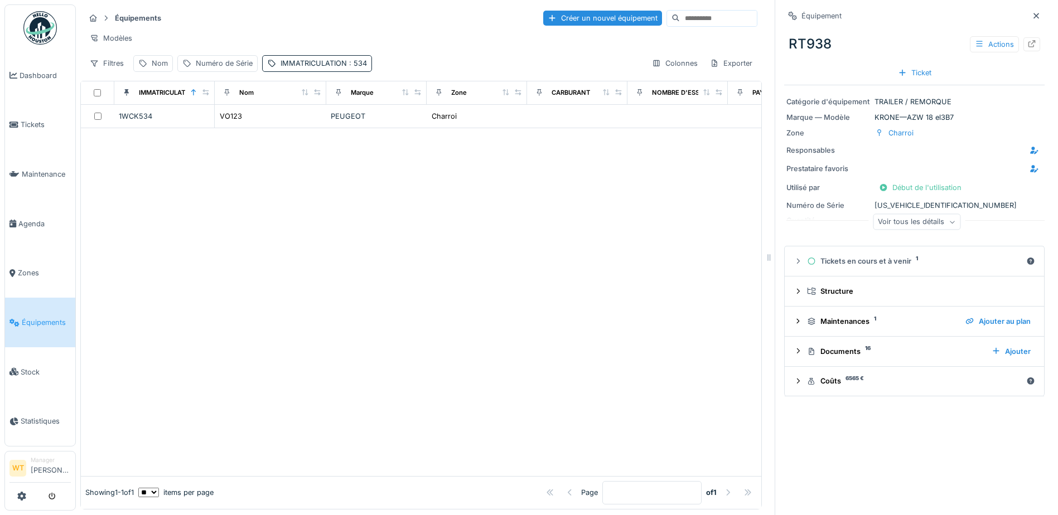
click at [389, 60] on div "Équipements Créer un nouvel équipement Modèles Filtres Nom Numéro de Série IMMA…" at bounding box center [420, 40] width 681 height 72
click at [466, 122] on div "Charroi" at bounding box center [476, 116] width 91 height 12
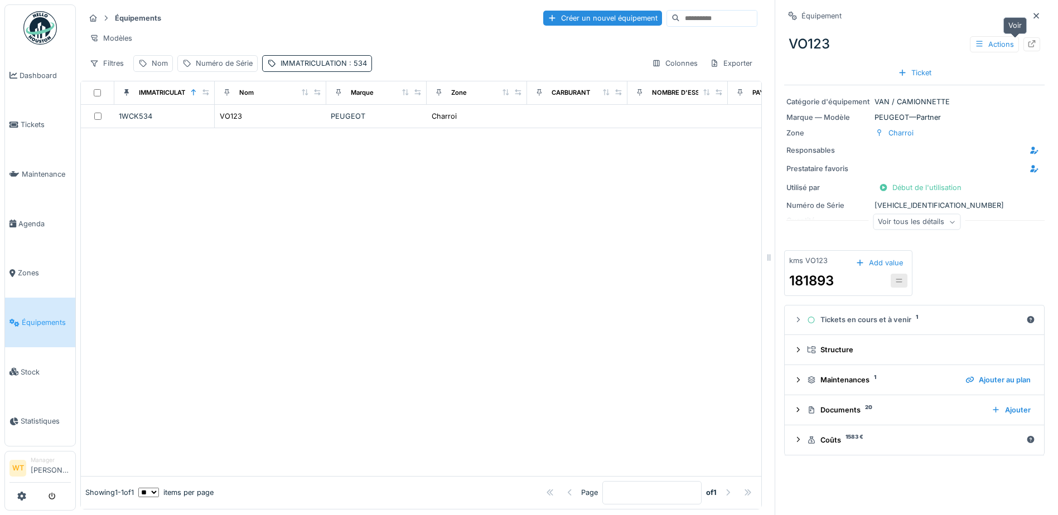
click at [1027, 43] on icon at bounding box center [1031, 43] width 9 height 7
click at [348, 67] on span ": 534" at bounding box center [357, 63] width 20 height 8
click at [417, 124] on icon at bounding box center [417, 125] width 9 height 7
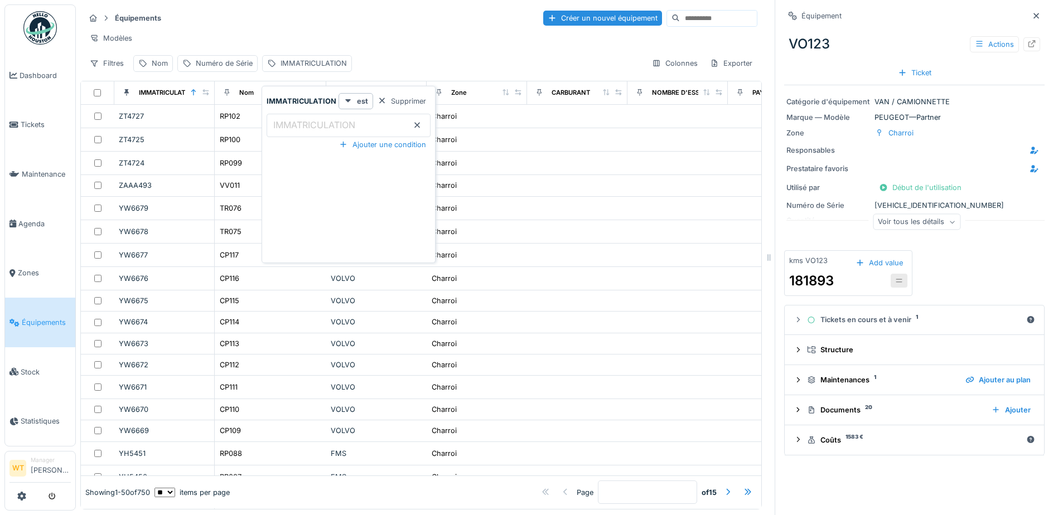
click at [356, 127] on label "IMMATRICULATION" at bounding box center [314, 124] width 86 height 13
click at [356, 127] on input "IMMATRICULATION" at bounding box center [348, 125] width 164 height 23
type input "***"
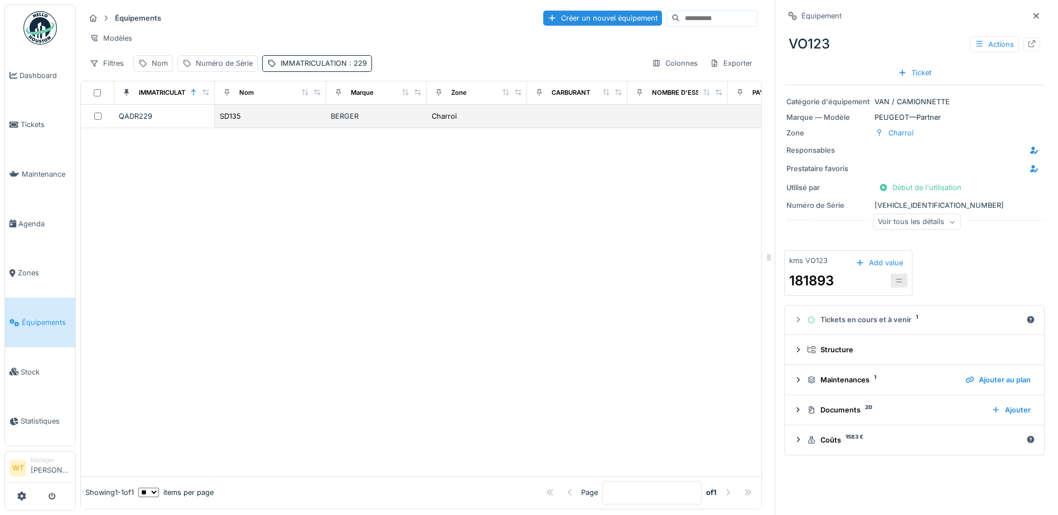
click at [248, 122] on div "SD135" at bounding box center [270, 116] width 103 height 12
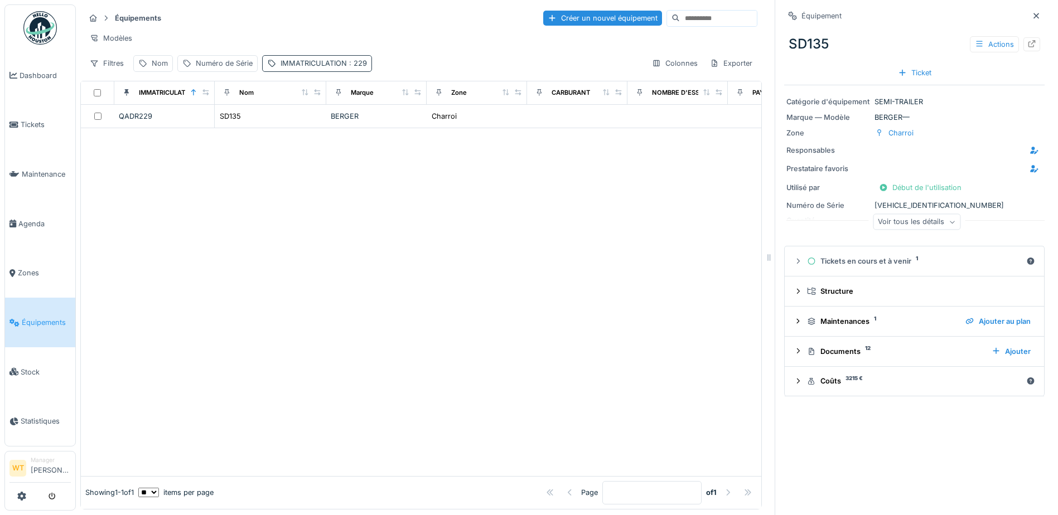
click at [309, 69] on div "IMMATRICULATION : 229" at bounding box center [323, 63] width 86 height 11
click at [419, 125] on icon at bounding box center [417, 125] width 9 height 7
click at [398, 120] on input "IMMATRICULATION" at bounding box center [348, 125] width 164 height 23
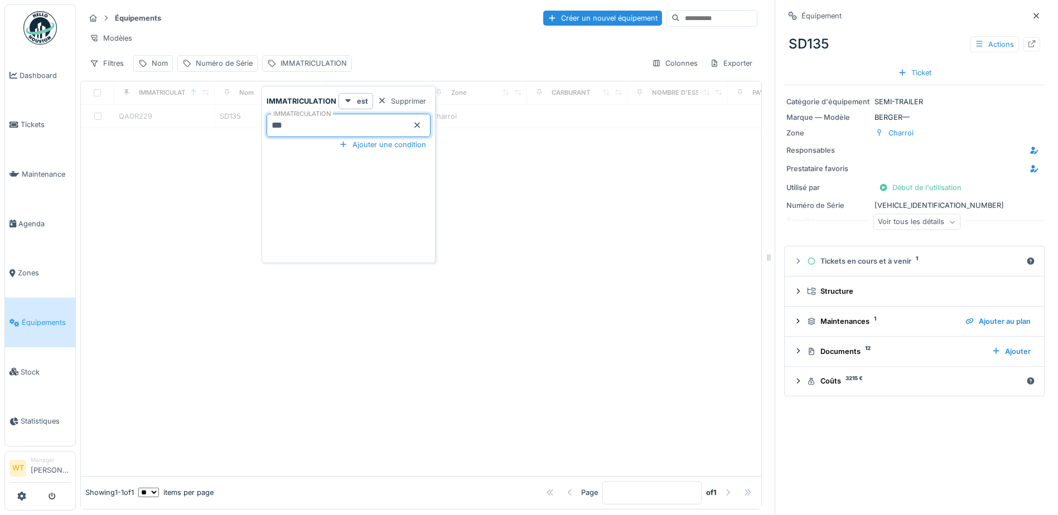
type input "***"
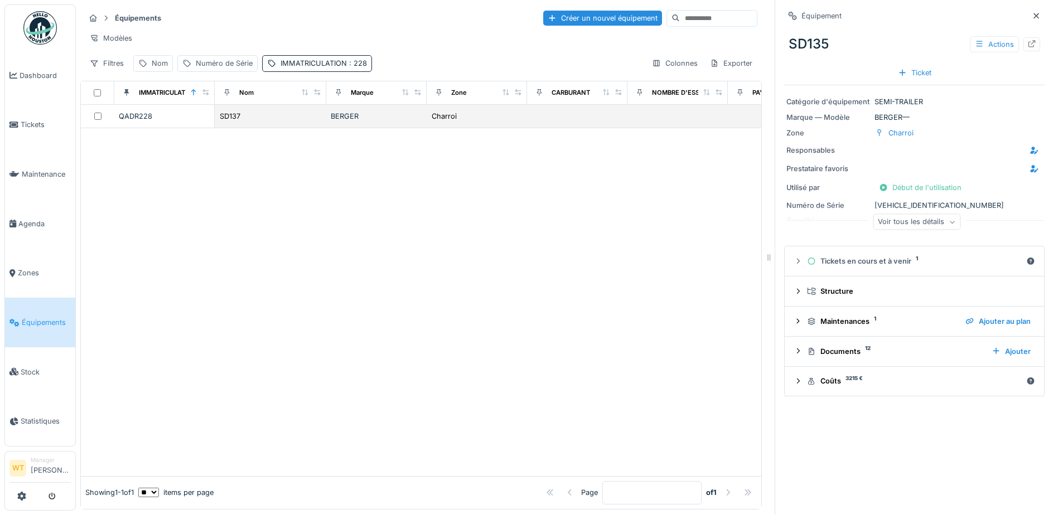
click at [337, 122] on div "BERGER" at bounding box center [376, 116] width 91 height 11
click at [326, 69] on div "IMMATRICULATION : 228" at bounding box center [323, 63] width 86 height 11
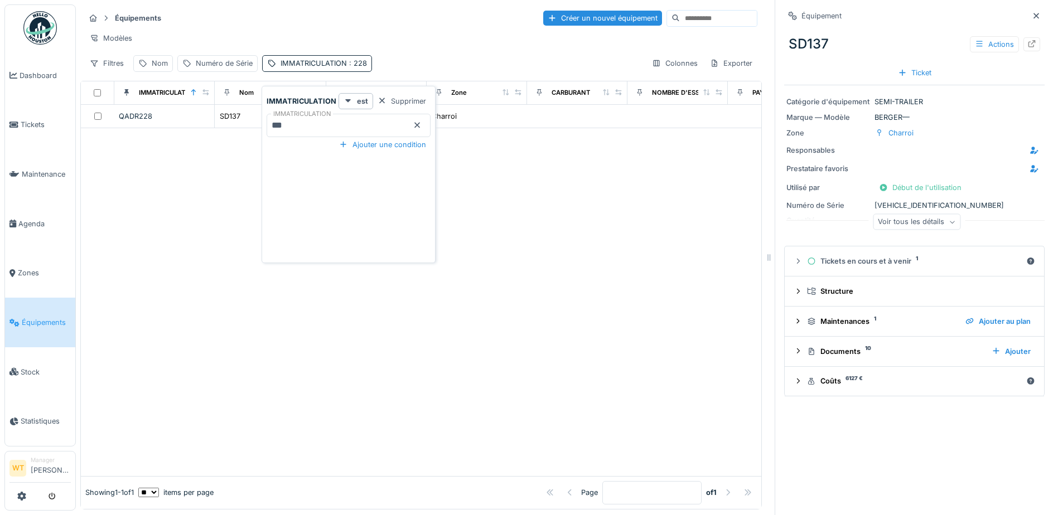
click at [416, 125] on icon at bounding box center [418, 126] width 6 height 6
click at [370, 122] on input "IMMATRICULATION" at bounding box center [348, 125] width 164 height 23
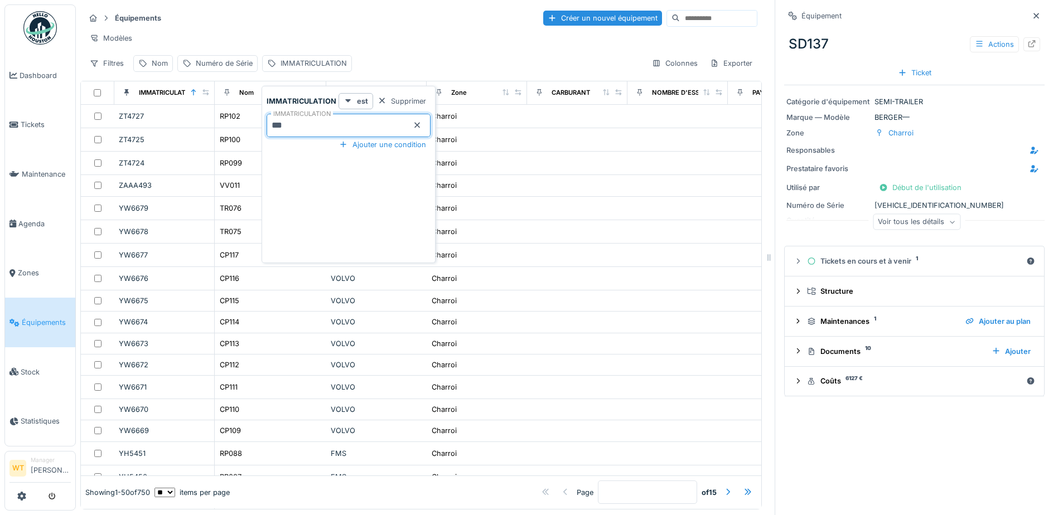
type input "***"
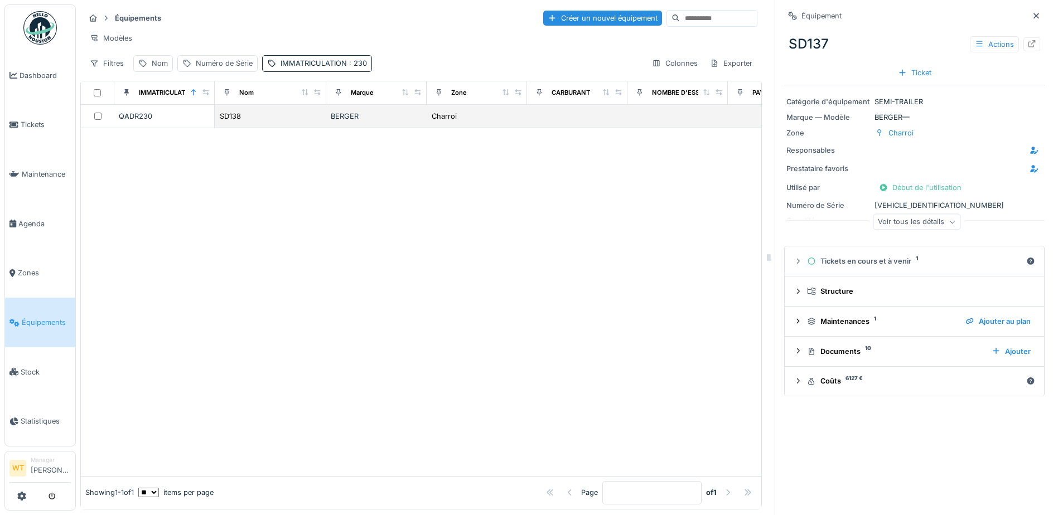
drag, startPoint x: 372, startPoint y: 43, endPoint x: 327, endPoint y: 121, distance: 90.2
click at [371, 45] on div "Modèles" at bounding box center [421, 38] width 672 height 16
click at [324, 128] on td "SD138" at bounding box center [271, 116] width 112 height 23
click at [244, 122] on div "SD138" at bounding box center [270, 116] width 103 height 12
click at [1023, 46] on div at bounding box center [1031, 44] width 17 height 14
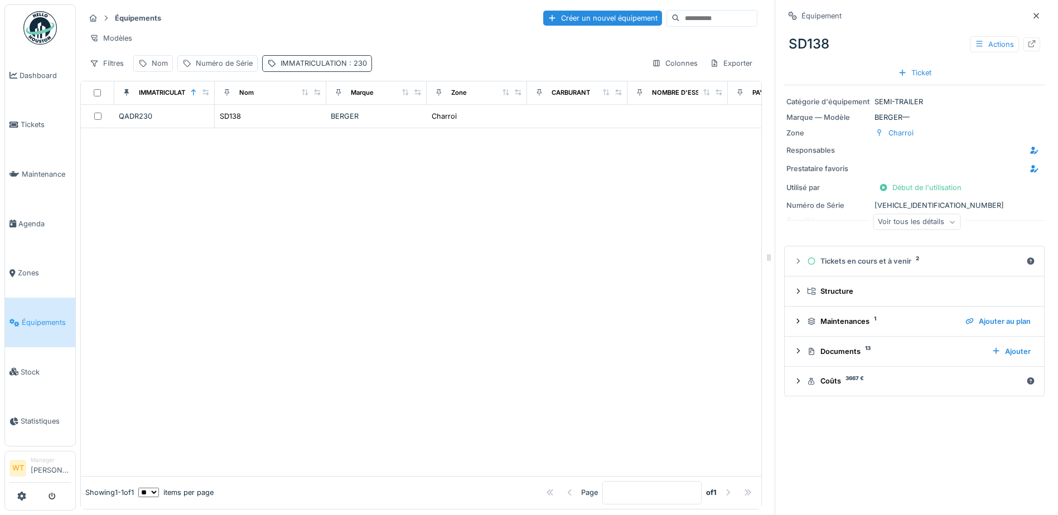
click at [314, 69] on div "IMMATRICULATION : 230" at bounding box center [323, 63] width 86 height 11
click at [351, 132] on input "***" at bounding box center [348, 125] width 164 height 23
type input "***"
click at [317, 41] on div "Modèles" at bounding box center [421, 38] width 672 height 16
click at [334, 128] on td "BERGER" at bounding box center [376, 116] width 100 height 23
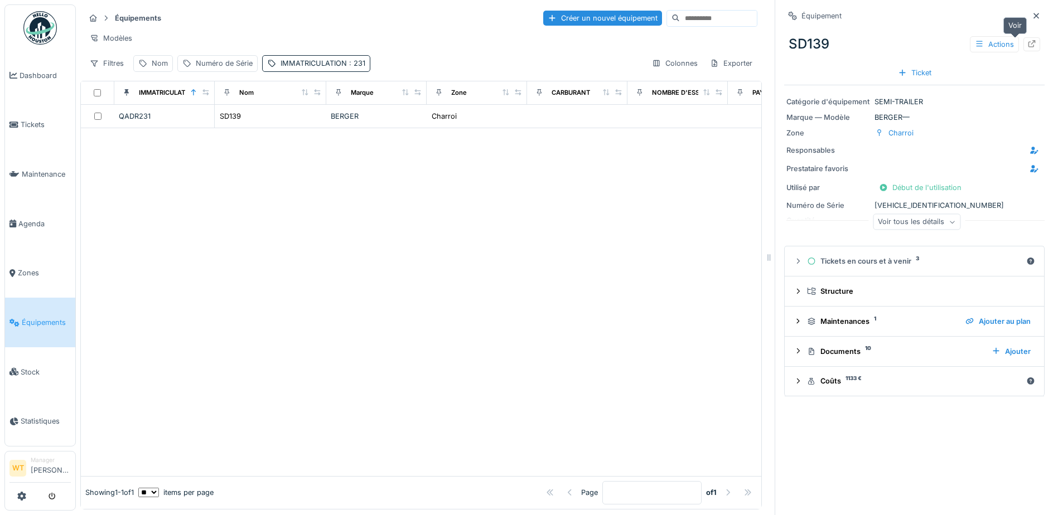
click at [1023, 46] on div at bounding box center [1031, 44] width 17 height 14
click at [299, 69] on div "IMMATRICULATION : 231" at bounding box center [322, 63] width 85 height 11
click at [348, 128] on input "***" at bounding box center [348, 125] width 164 height 23
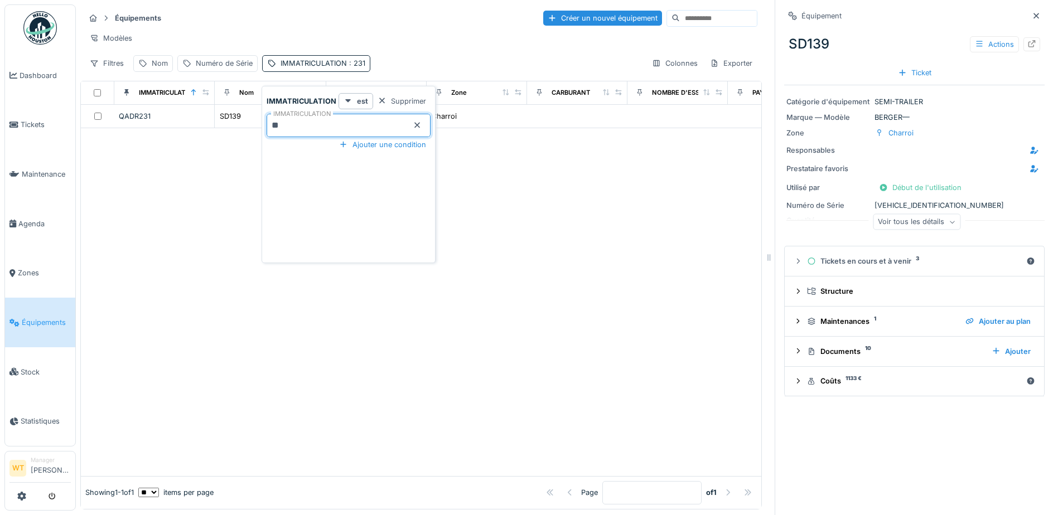
type input "*"
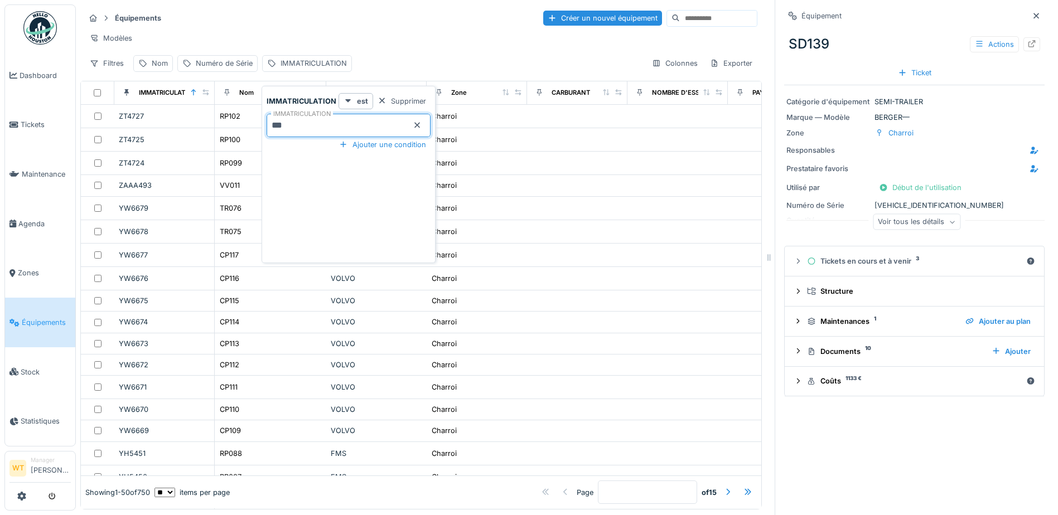
type input "***"
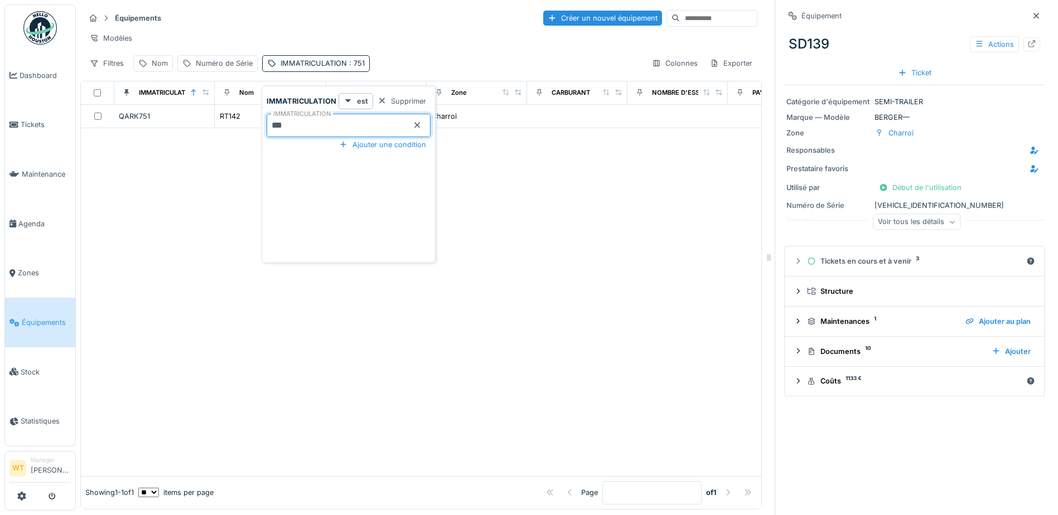
click at [451, 57] on div "Équipements Créer un nouvel équipement Modèles Filtres Nom Numéro de Série IMMA…" at bounding box center [420, 40] width 681 height 72
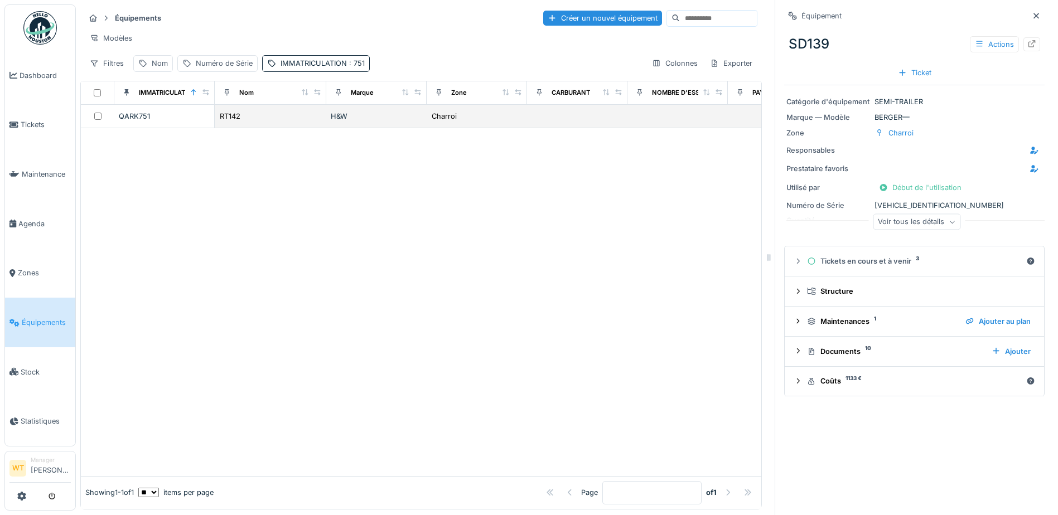
click at [353, 122] on div "H&W" at bounding box center [376, 116] width 91 height 11
click at [1027, 49] on div at bounding box center [1031, 44] width 9 height 11
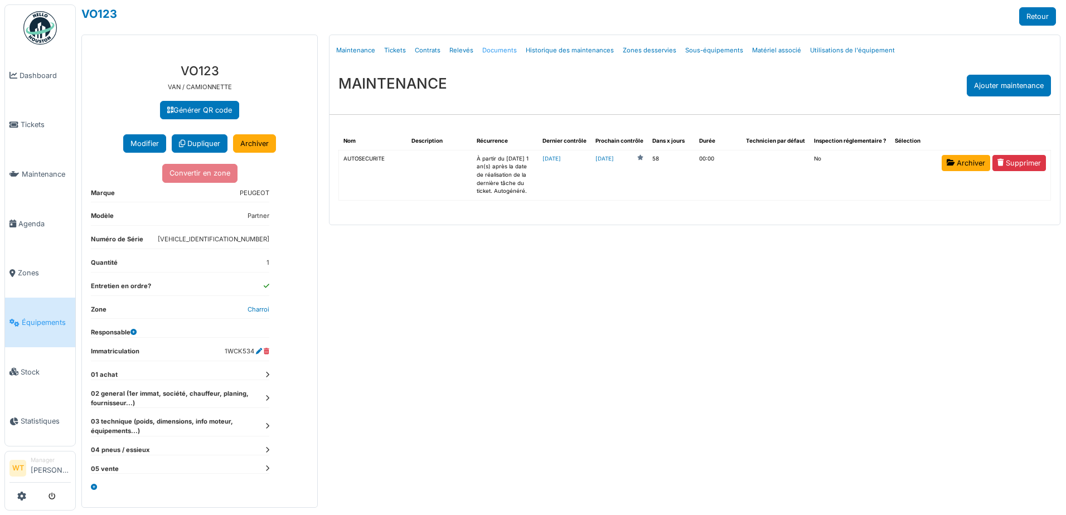
click at [502, 51] on link "Documents" at bounding box center [499, 50] width 43 height 26
select select "***"
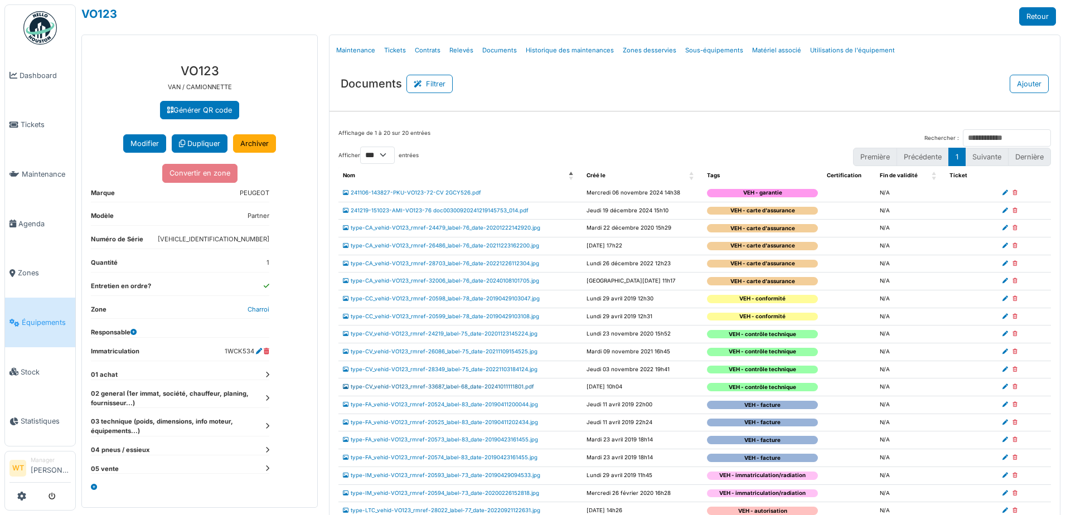
click at [460, 385] on link "type-CV_vehid-VO123_rmref-33687_label-68_date-20241011111801.pdf" at bounding box center [438, 387] width 191 height 6
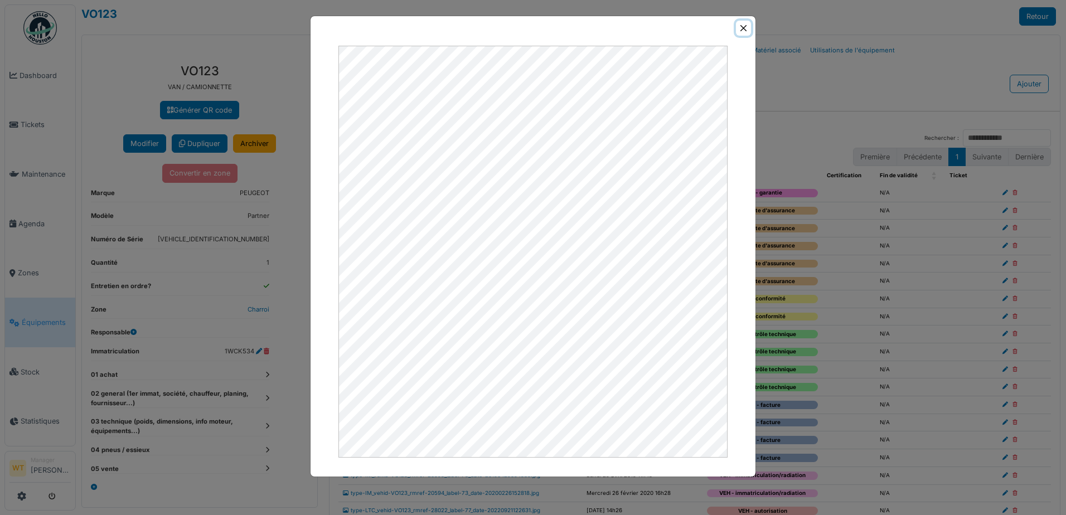
click at [746, 27] on button "Close" at bounding box center [743, 28] width 15 height 15
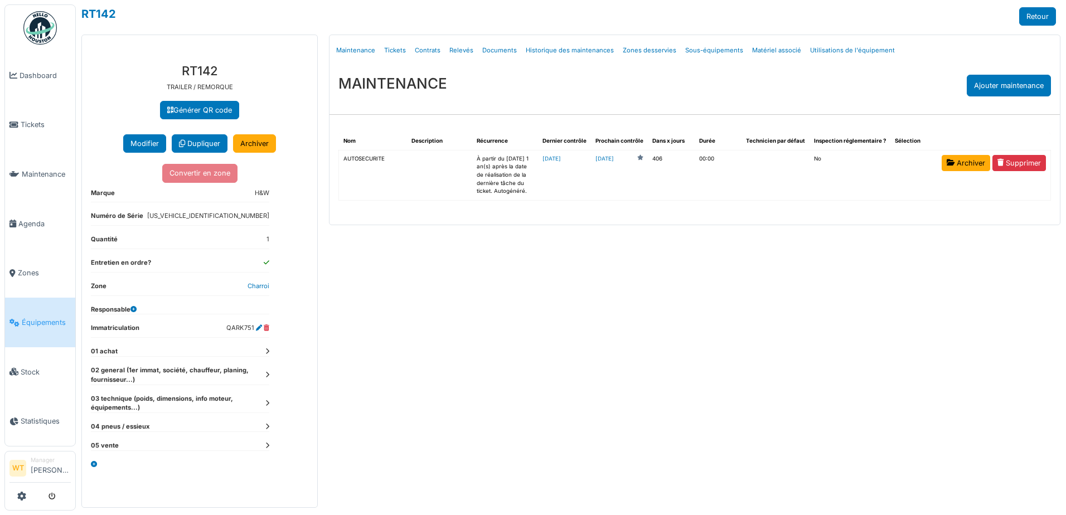
click at [36, 317] on span "Équipements" at bounding box center [46, 322] width 49 height 11
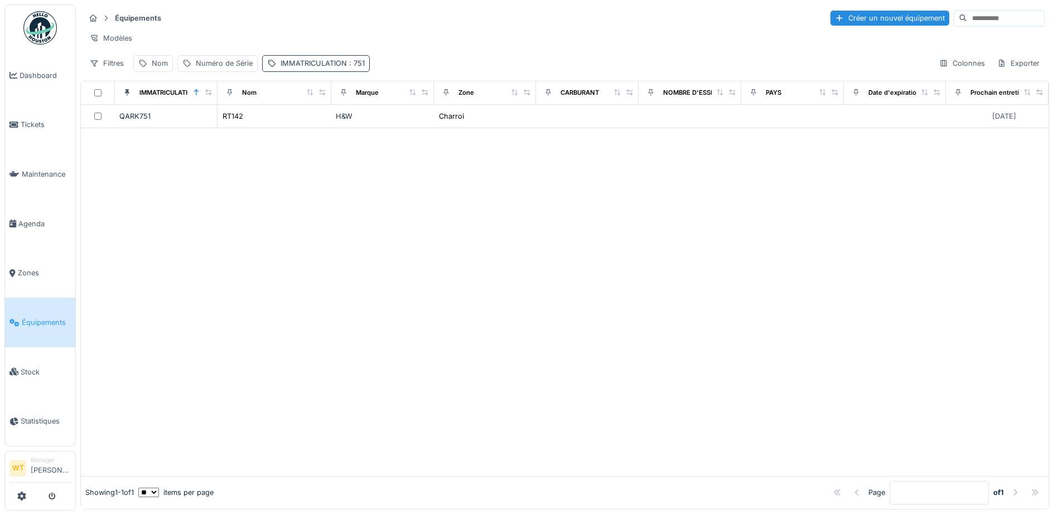
click at [317, 69] on div "IMMATRICULATION : 751" at bounding box center [322, 63] width 84 height 11
click at [414, 126] on icon at bounding box center [417, 125] width 9 height 7
click at [371, 132] on input "IMMATRICULATION" at bounding box center [348, 125] width 164 height 23
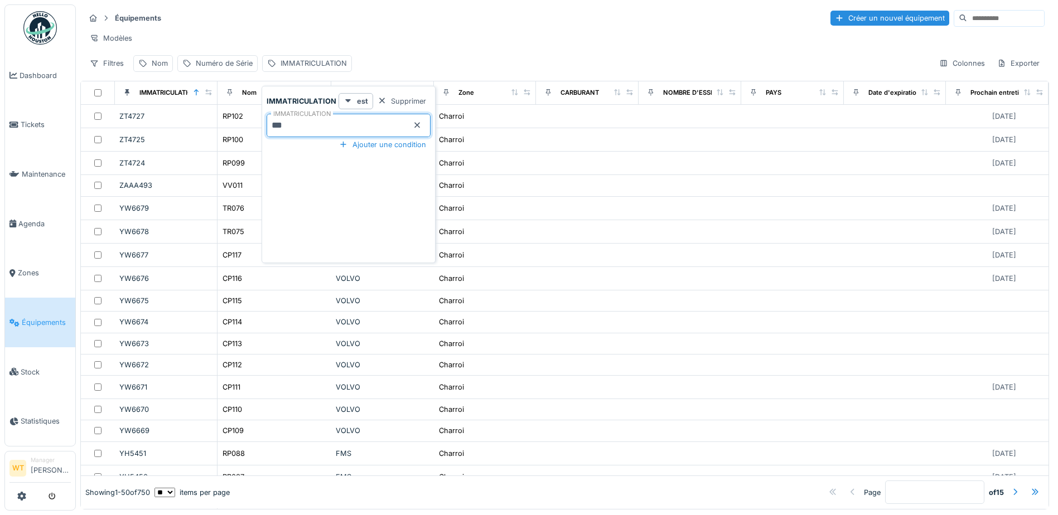
type input "***"
